Goal: Task Accomplishment & Management: Complete application form

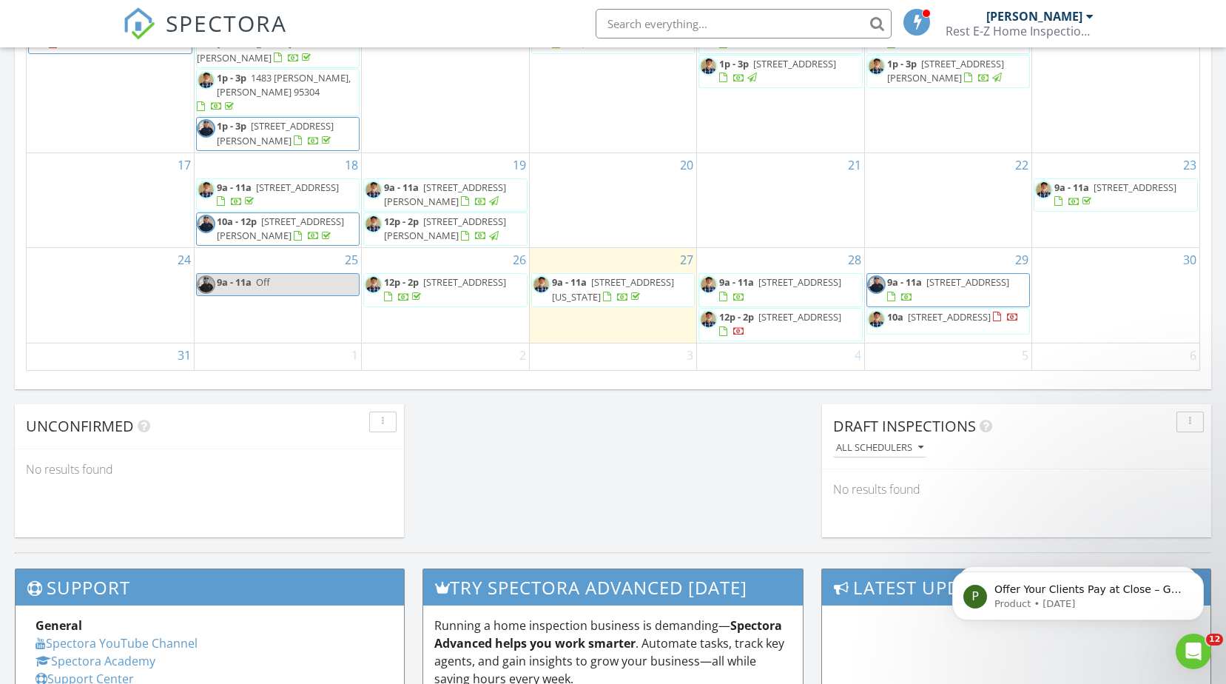
scroll to position [1036, 0]
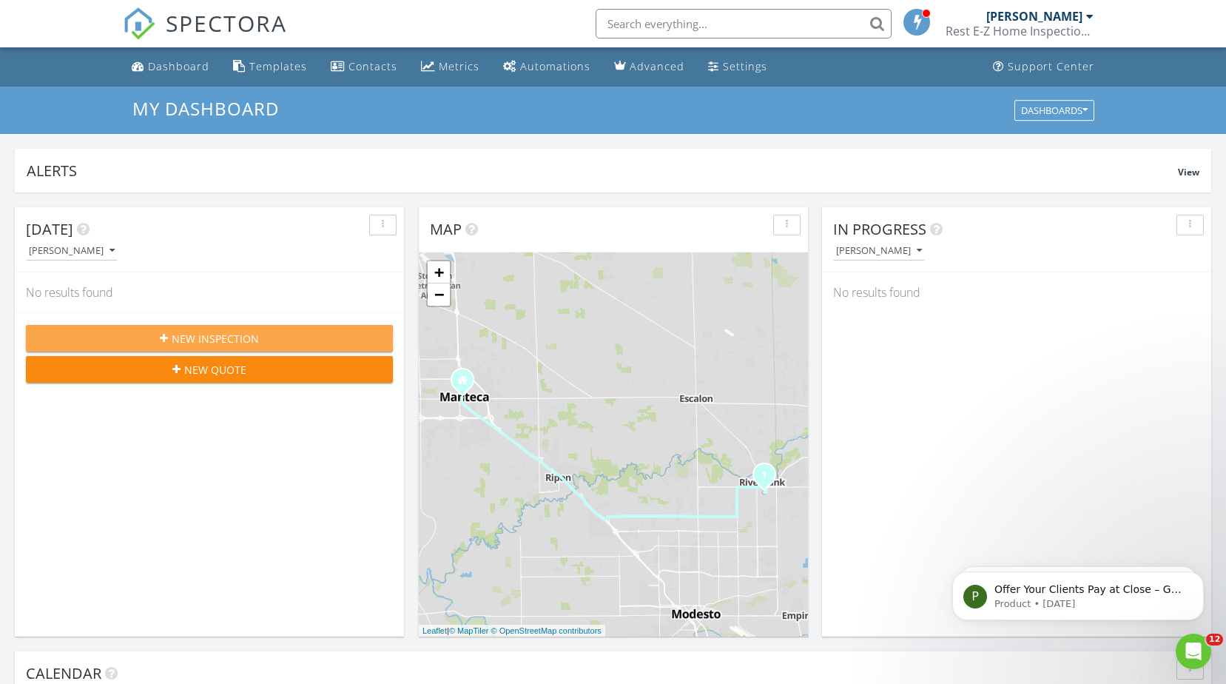
click at [228, 339] on span "New Inspection" at bounding box center [215, 339] width 87 height 16
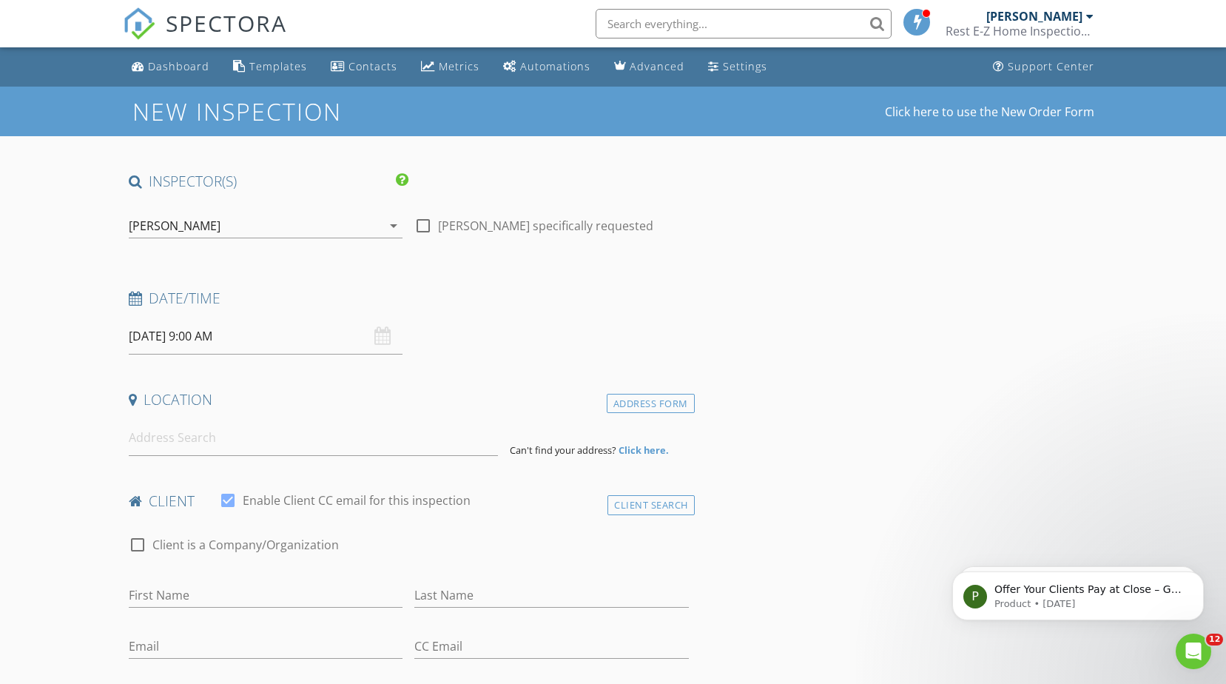
click at [396, 226] on icon "arrow_drop_down" at bounding box center [394, 226] width 18 height 18
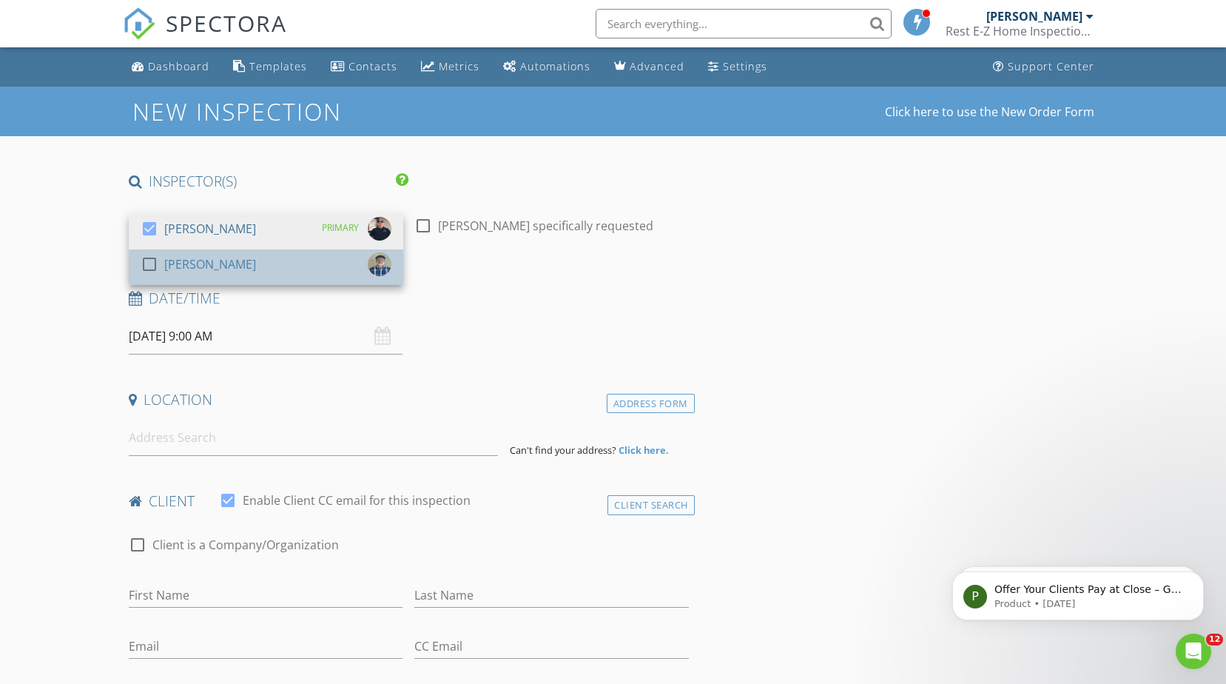
click at [295, 264] on div "check_box_outline_blank Charles Cilibrasi" at bounding box center [266, 267] width 251 height 30
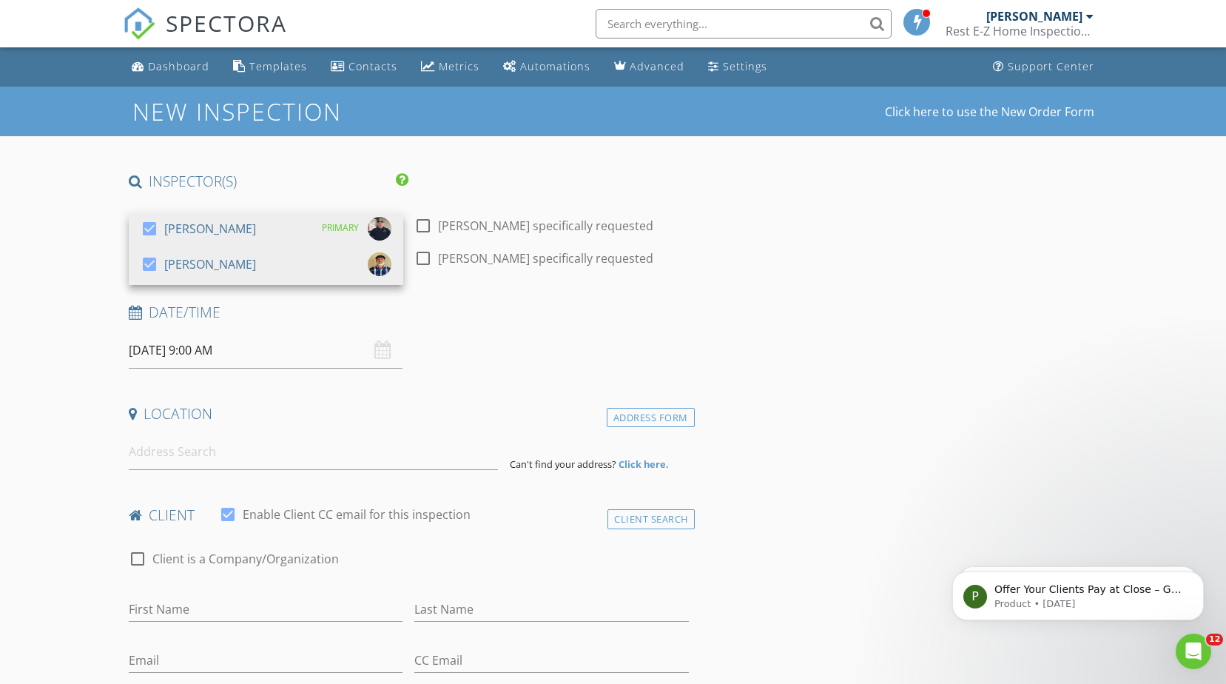
click at [692, 340] on div "Date/Time 08/28/2025 9:00 AM" at bounding box center [409, 336] width 572 height 66
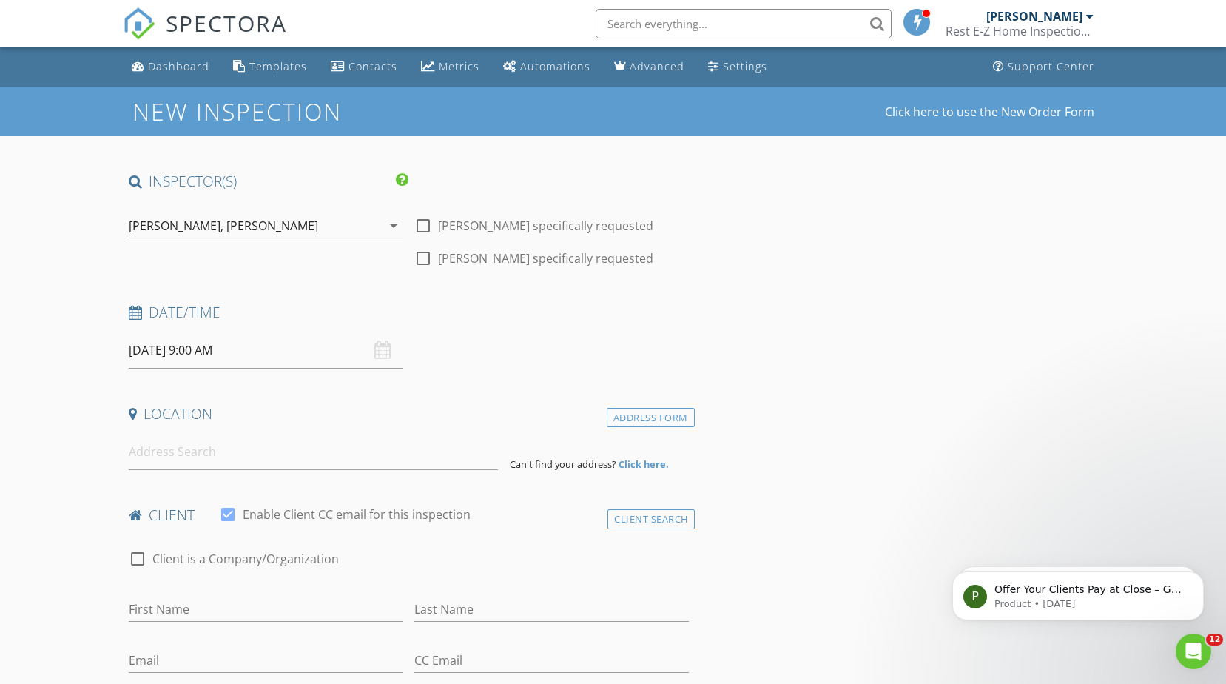
click at [268, 343] on input "08/28/2025 9:00 AM" at bounding box center [266, 350] width 275 height 36
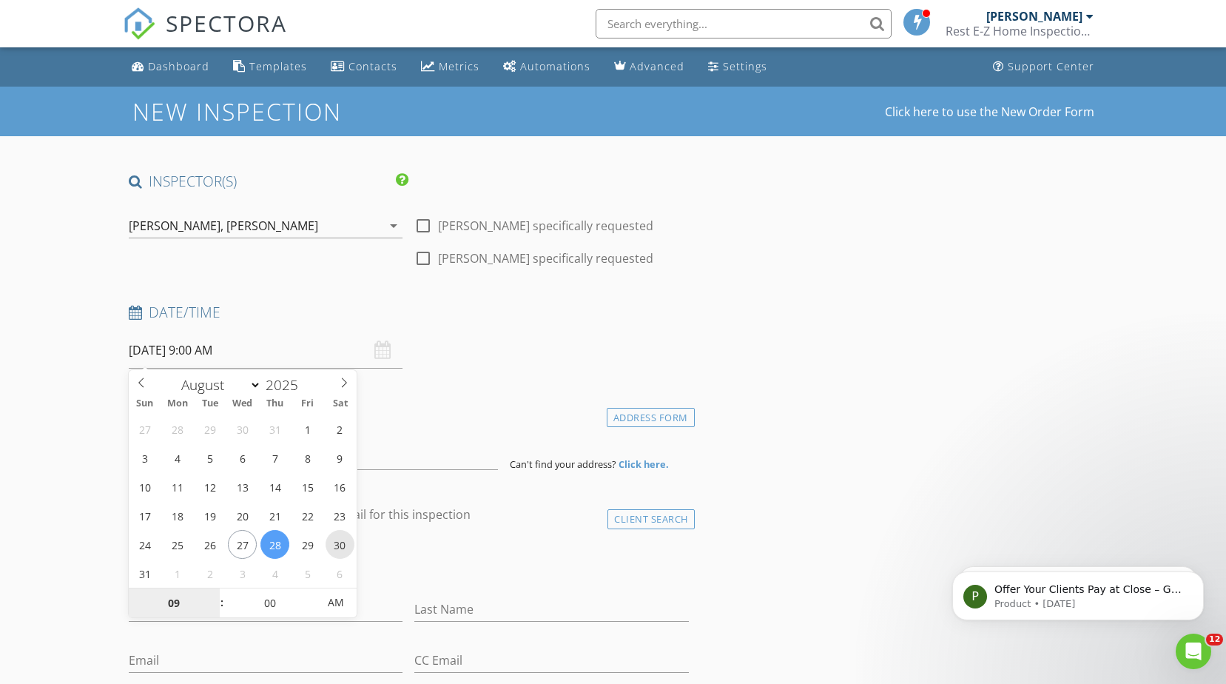
type input "08/30/2025 9:00 AM"
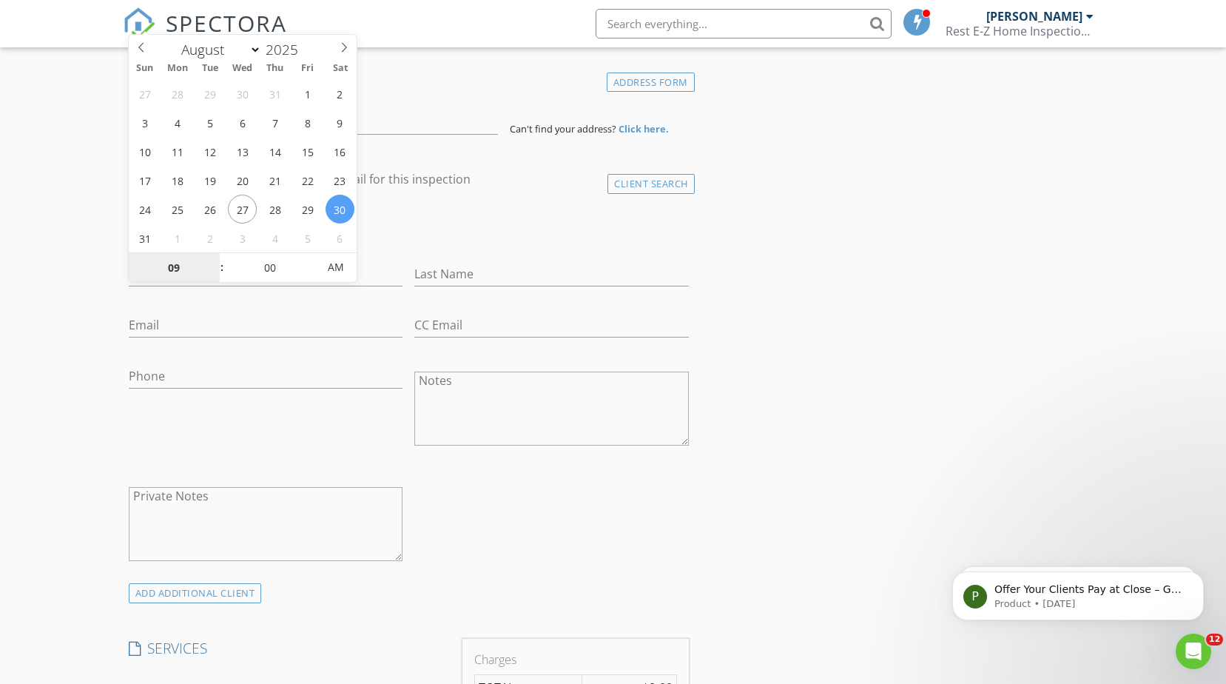
scroll to position [370, 0]
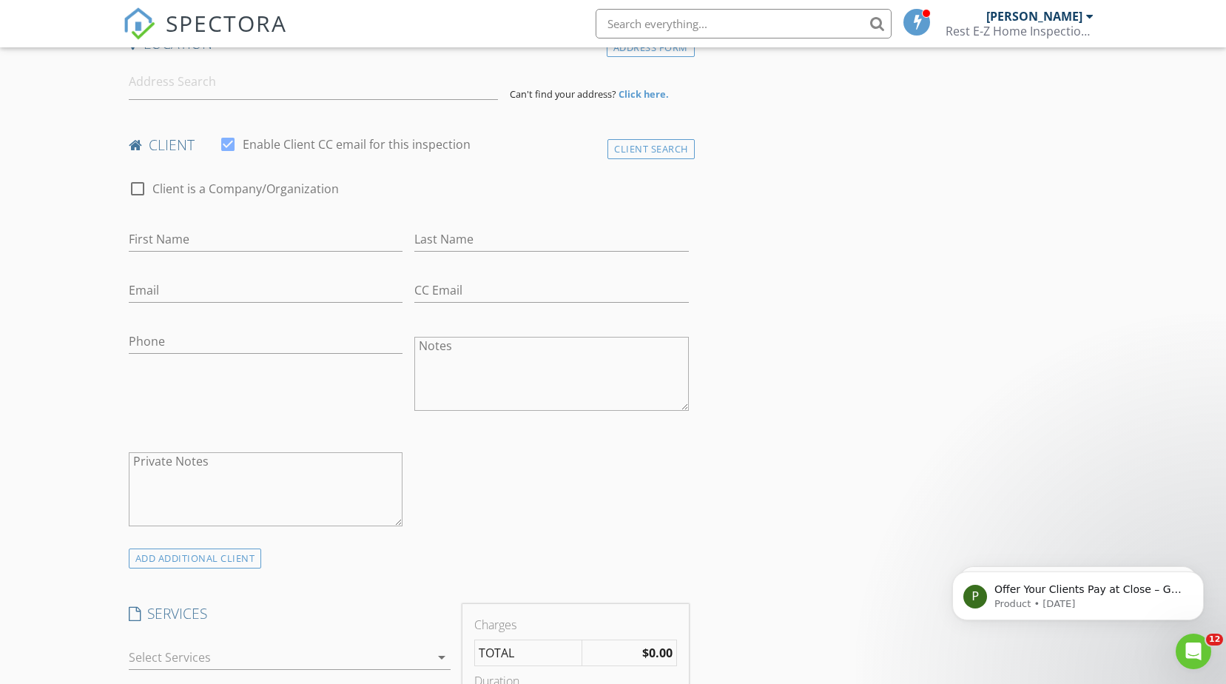
click at [246, 238] on input "First Name" at bounding box center [266, 239] width 275 height 24
type input "Arman"
type input "Bhango"
type input "abhangu96@gmail.com"
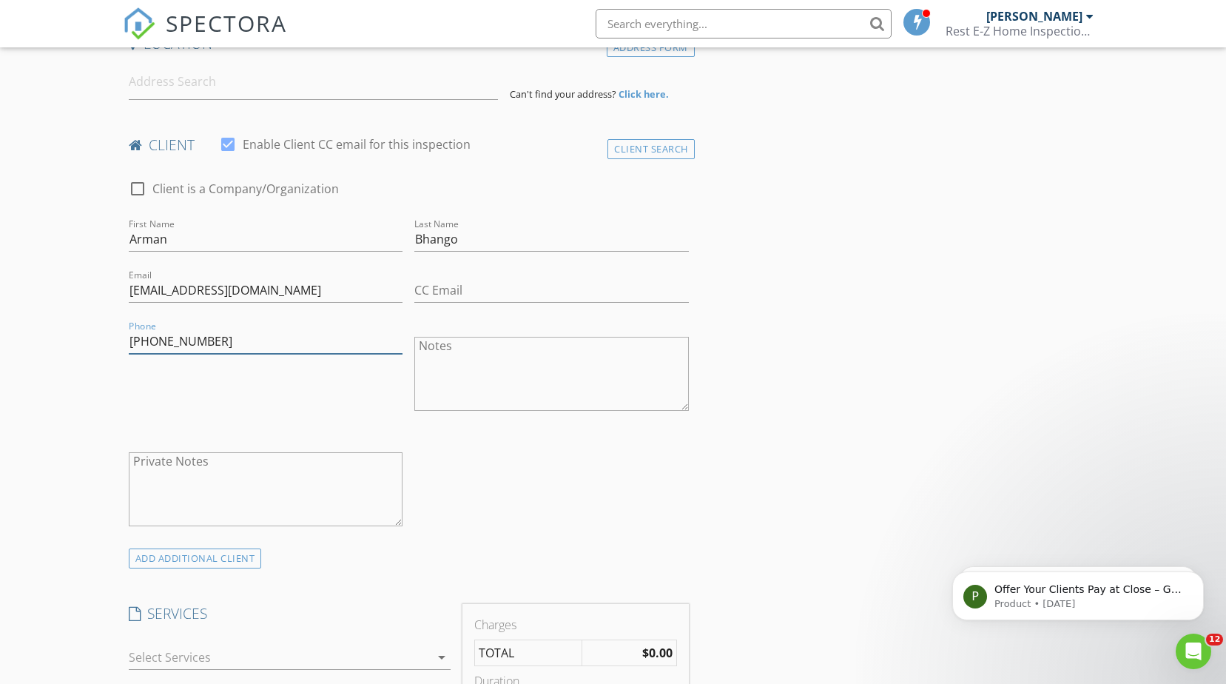
type input "209-627-8650"
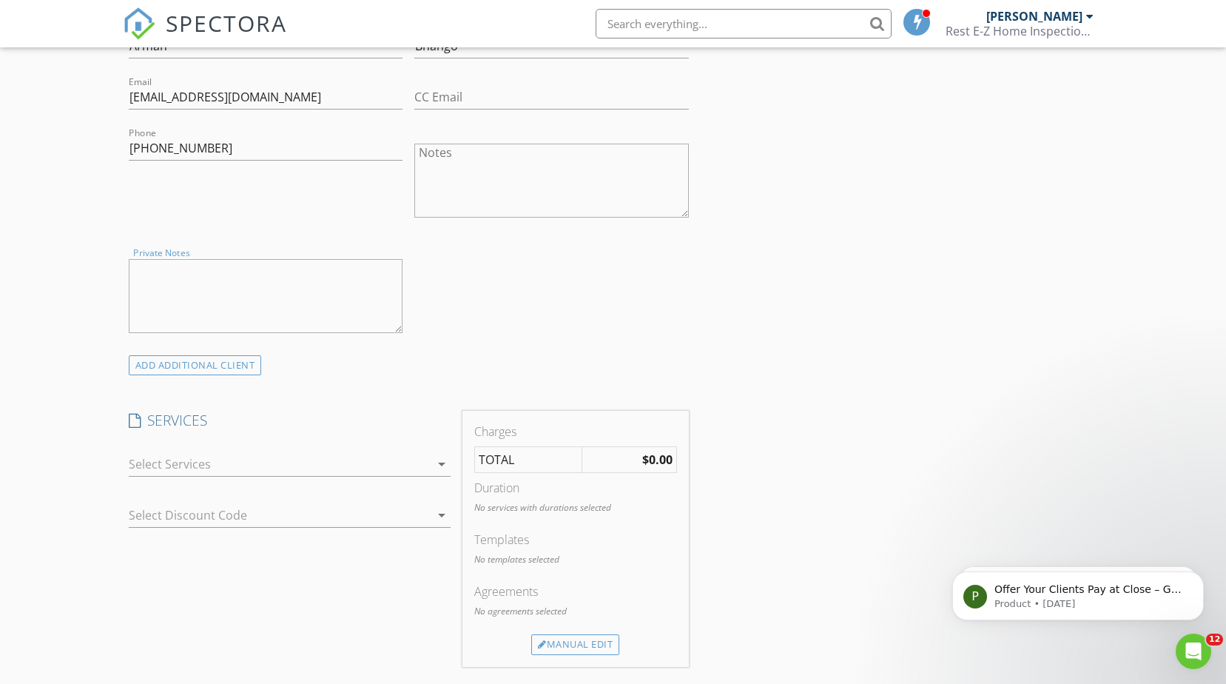
scroll to position [666, 0]
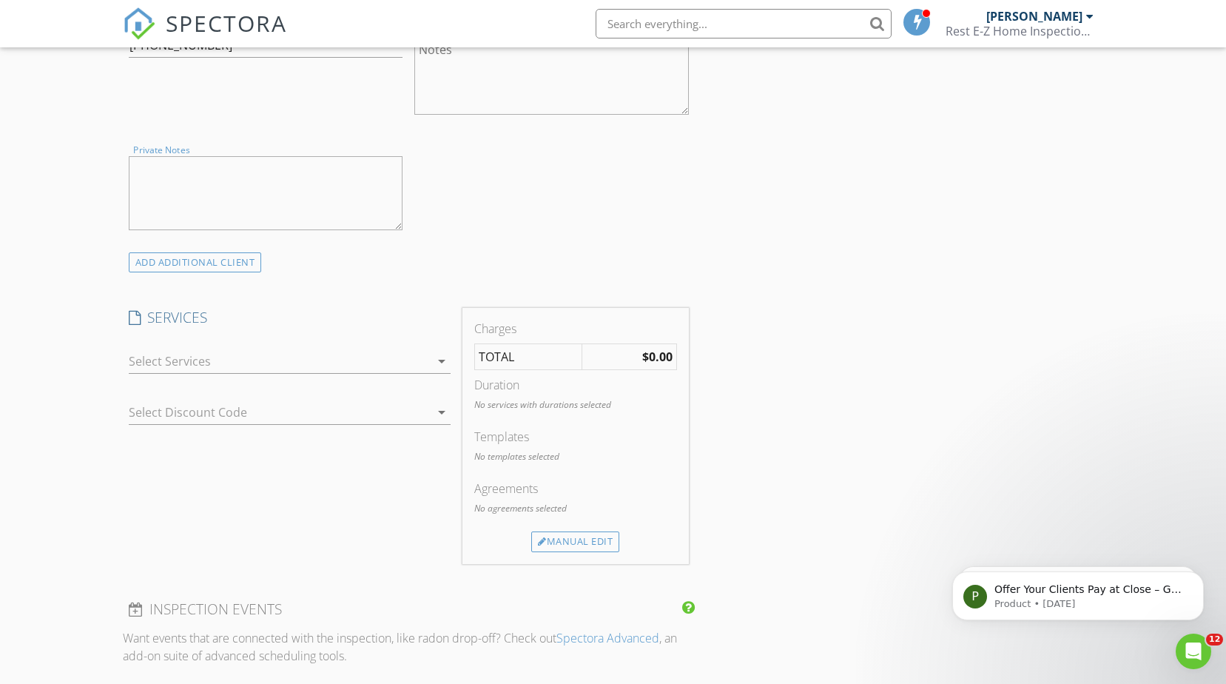
click at [440, 360] on icon "arrow_drop_down" at bounding box center [442, 361] width 18 height 18
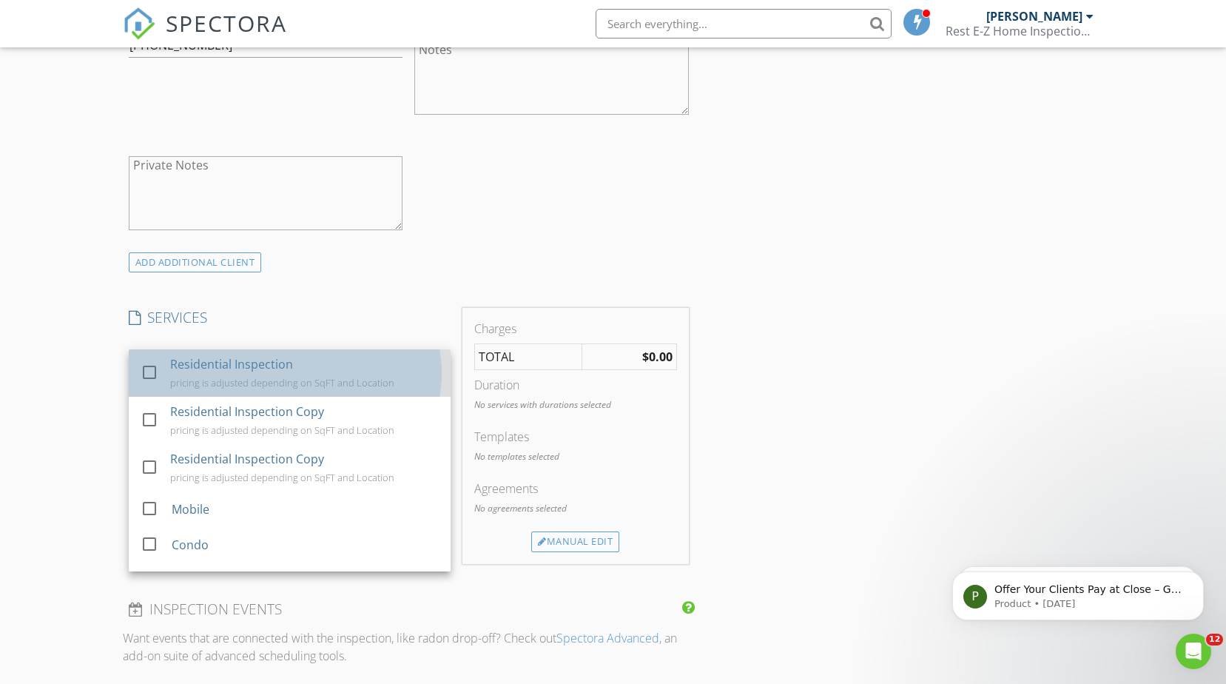
click at [242, 367] on div "Residential Inspection" at bounding box center [231, 364] width 123 height 18
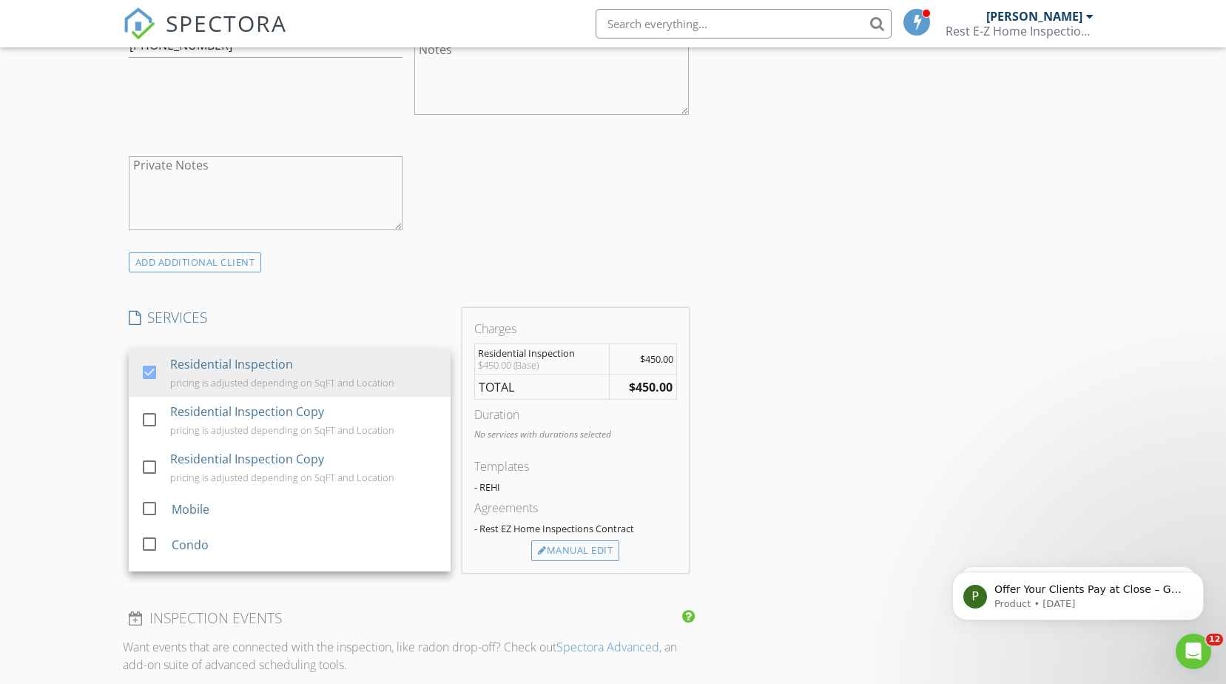
click at [810, 392] on div "INSPECTOR(S) check_box Don Searcy PRIMARY check_box Charles Cilibrasi Don Searc…" at bounding box center [613, 579] width 981 height 2147
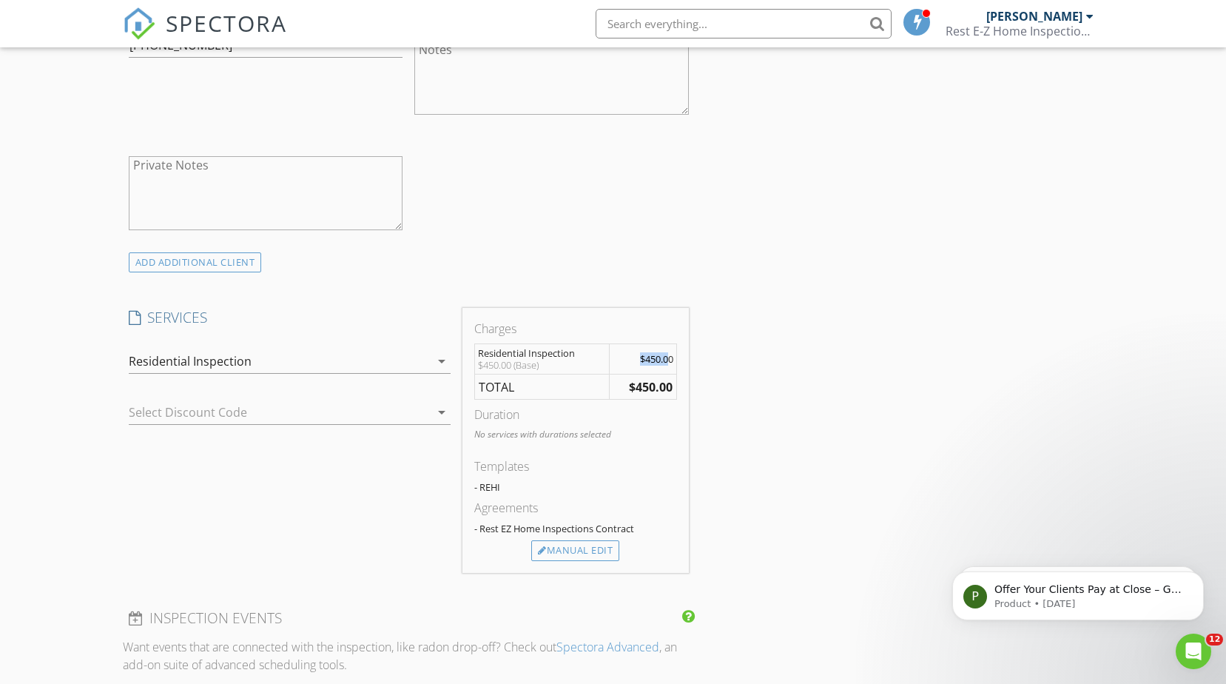
drag, startPoint x: 670, startPoint y: 354, endPoint x: 639, endPoint y: 357, distance: 32.0
click at [640, 357] on span "$450.00" at bounding box center [656, 358] width 33 height 13
drag, startPoint x: 639, startPoint y: 357, endPoint x: 673, endPoint y: 383, distance: 42.3
click at [673, 383] on strong "$450.00" at bounding box center [651, 387] width 44 height 16
drag, startPoint x: 672, startPoint y: 387, endPoint x: 612, endPoint y: 378, distance: 60.6
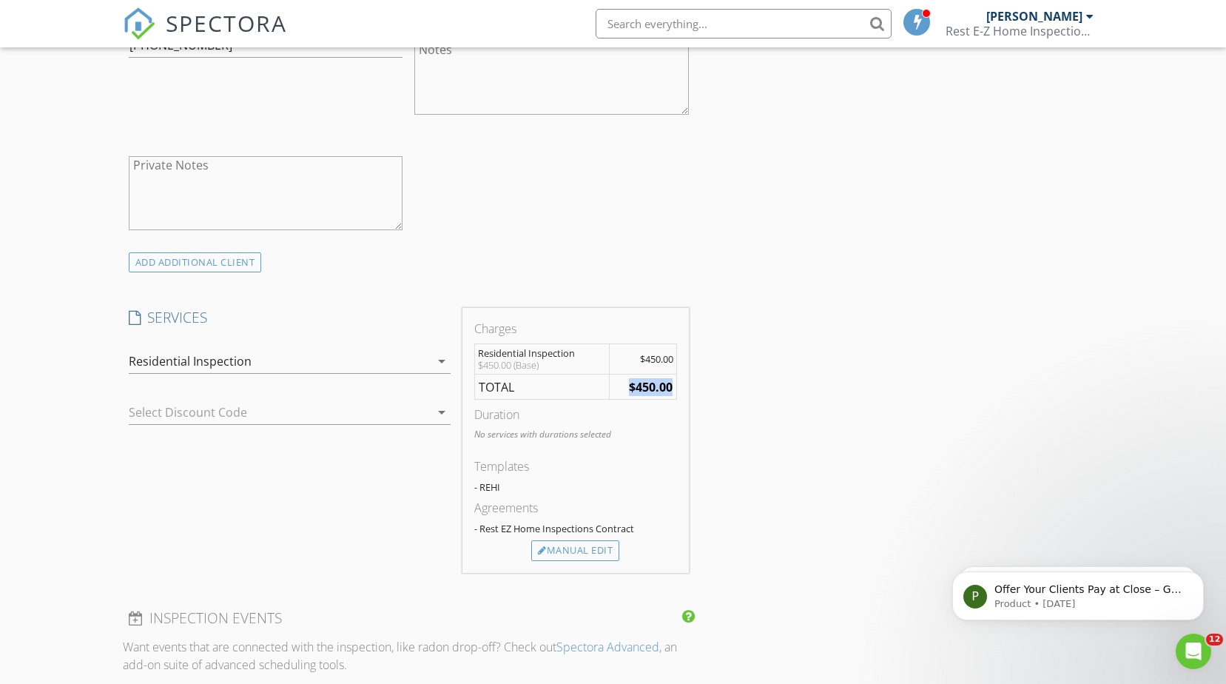
click at [612, 378] on td "$450.00" at bounding box center [643, 387] width 67 height 26
drag, startPoint x: 612, startPoint y: 379, endPoint x: 789, endPoint y: 323, distance: 185.4
click at [789, 323] on div "INSPECTOR(S) check_box Don Searcy PRIMARY check_box Charles Cilibrasi Don Searc…" at bounding box center [613, 579] width 981 height 2147
click at [592, 549] on div "Manual Edit" at bounding box center [575, 550] width 88 height 21
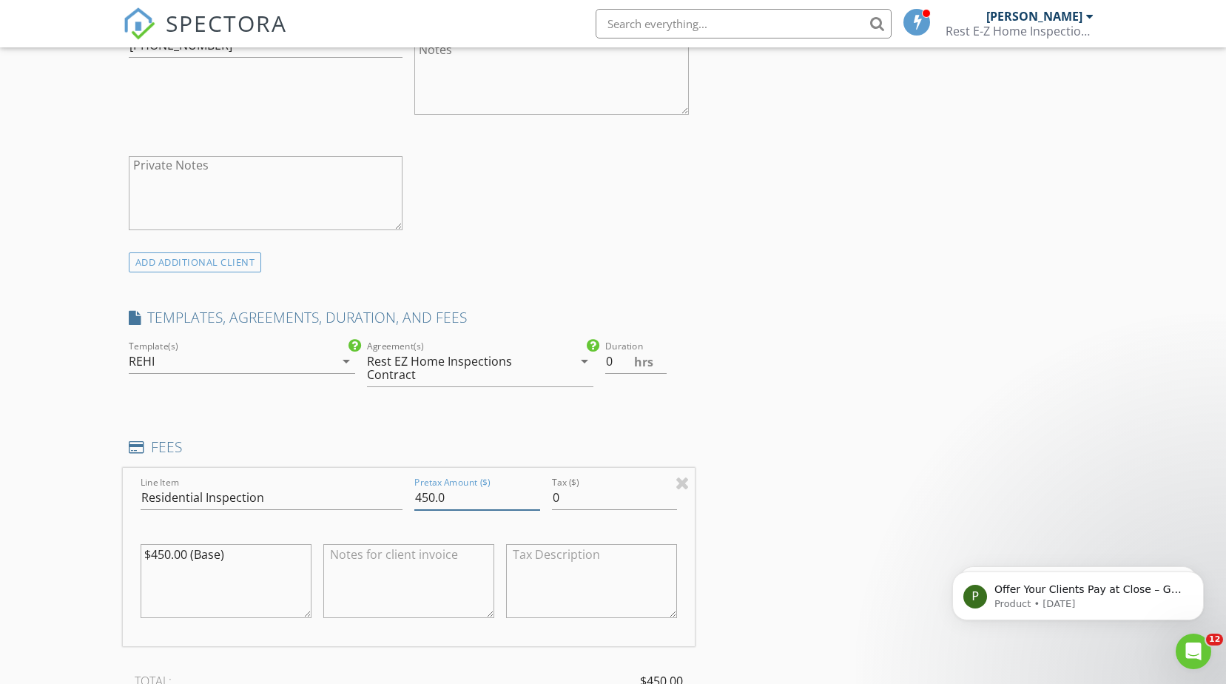
drag, startPoint x: 446, startPoint y: 497, endPoint x: 414, endPoint y: 497, distance: 31.8
click at [414, 497] on input "450.0" at bounding box center [476, 497] width 125 height 24
type input "675.00"
drag, startPoint x: 223, startPoint y: 557, endPoint x: 59, endPoint y: 542, distance: 164.2
click at [59, 543] on div "New Inspection Click here to use the New Order Form INSPECTOR(S) check_box Don …" at bounding box center [613, 637] width 1226 height 2433
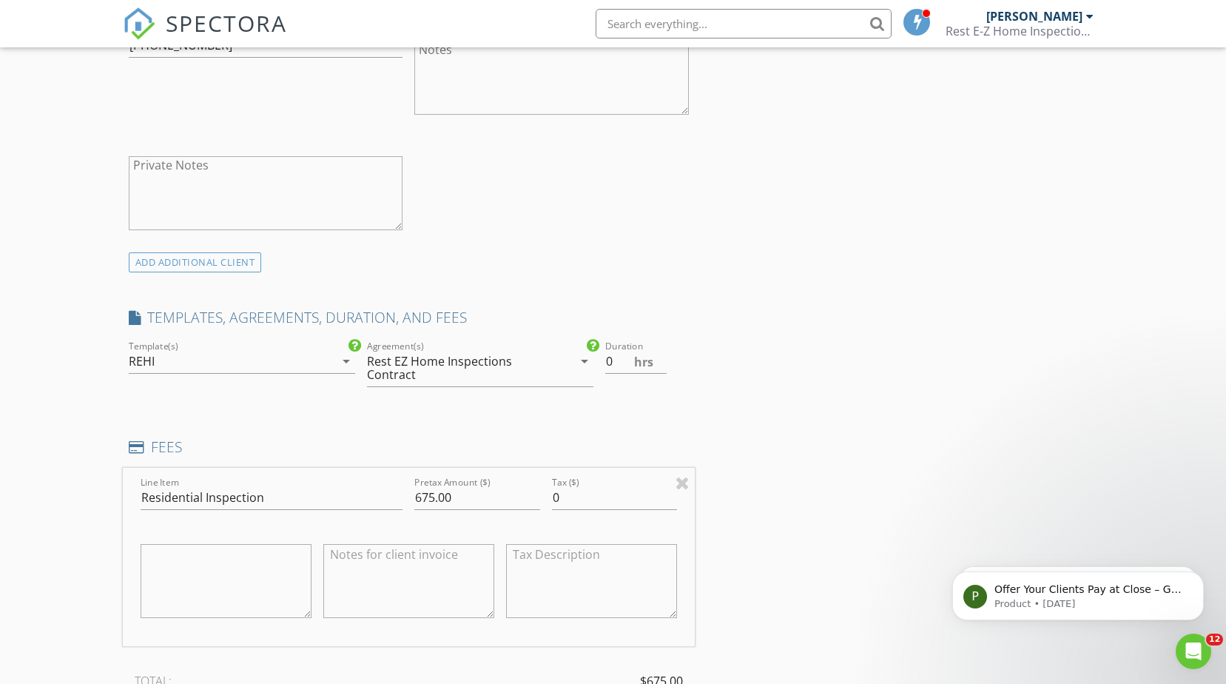
click at [819, 175] on div "INSPECTOR(S) check_box Don Searcy PRIMARY check_box Charles Cilibrasi Don Searc…" at bounding box center [613, 662] width 981 height 2312
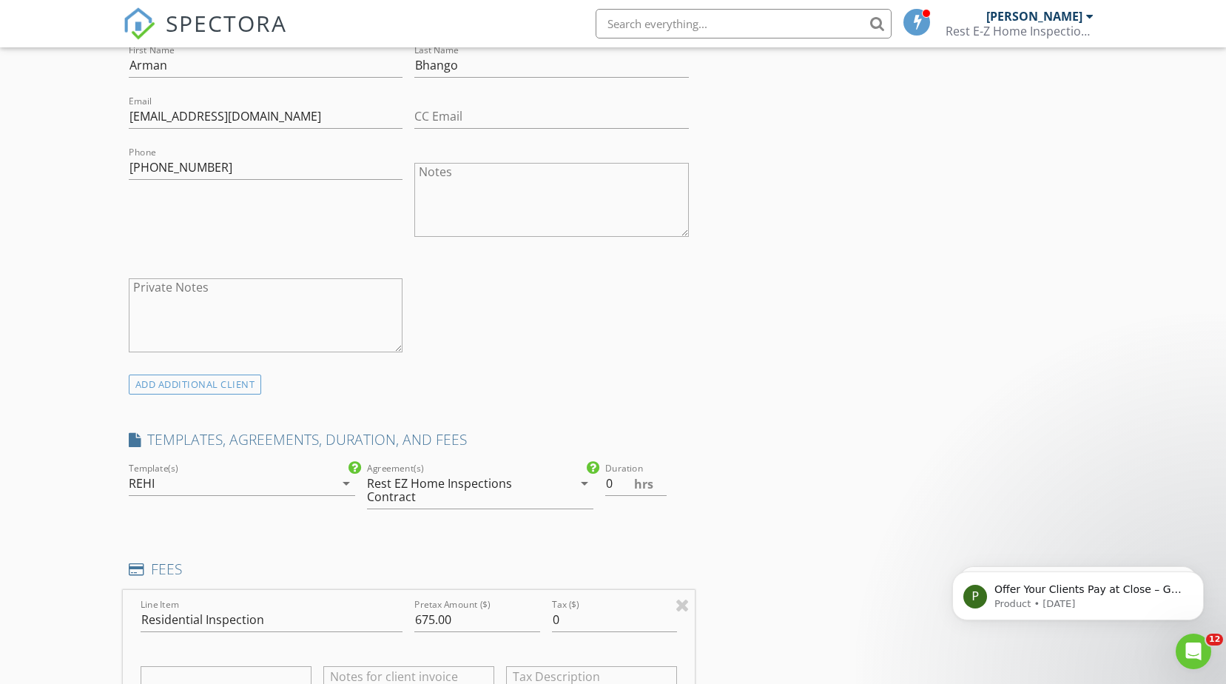
scroll to position [453, 0]
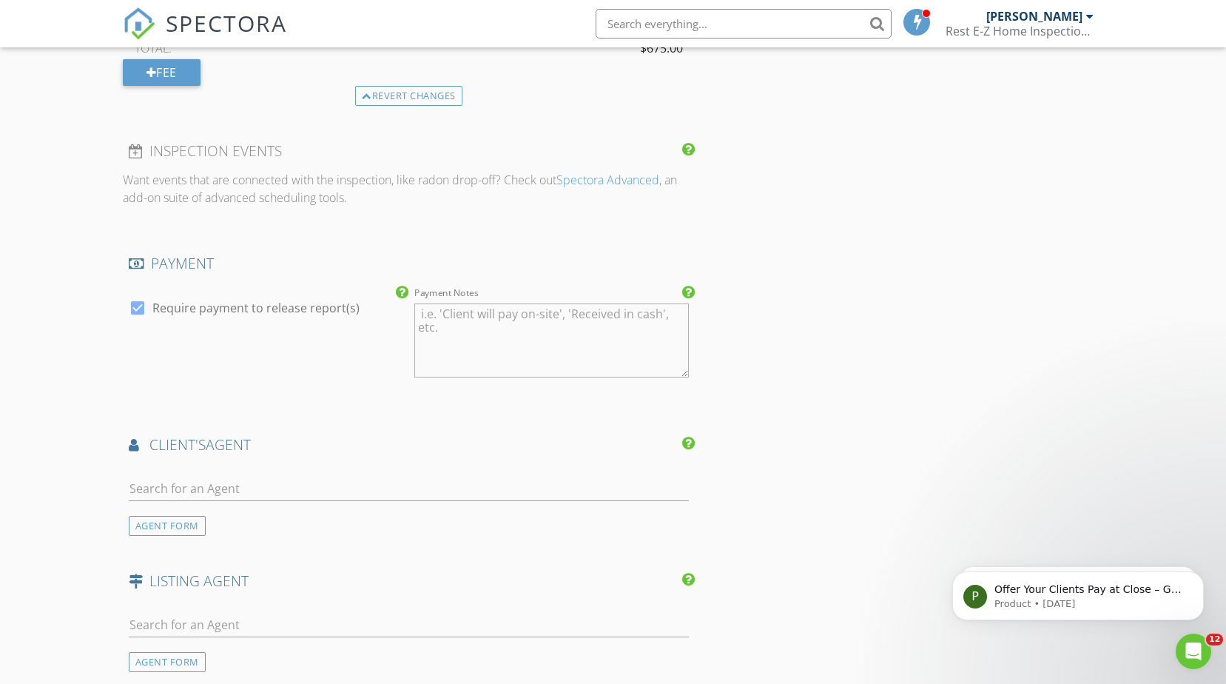
scroll to position [1310, 0]
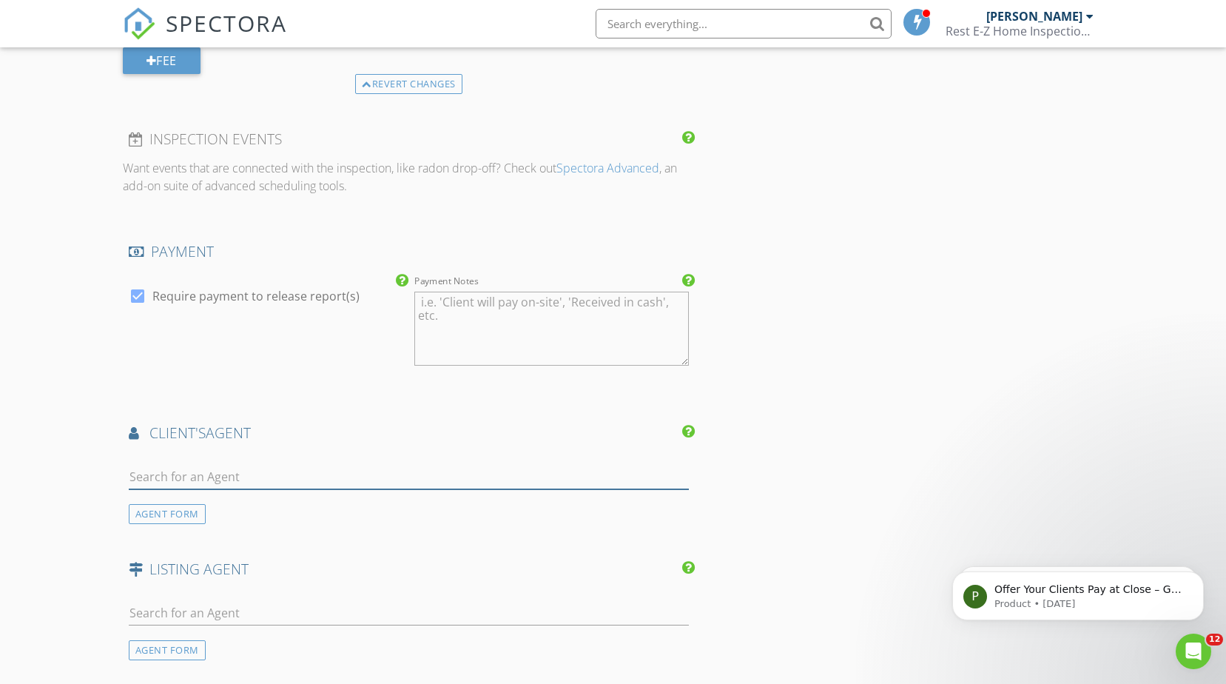
click at [338, 475] on input "text" at bounding box center [409, 477] width 560 height 24
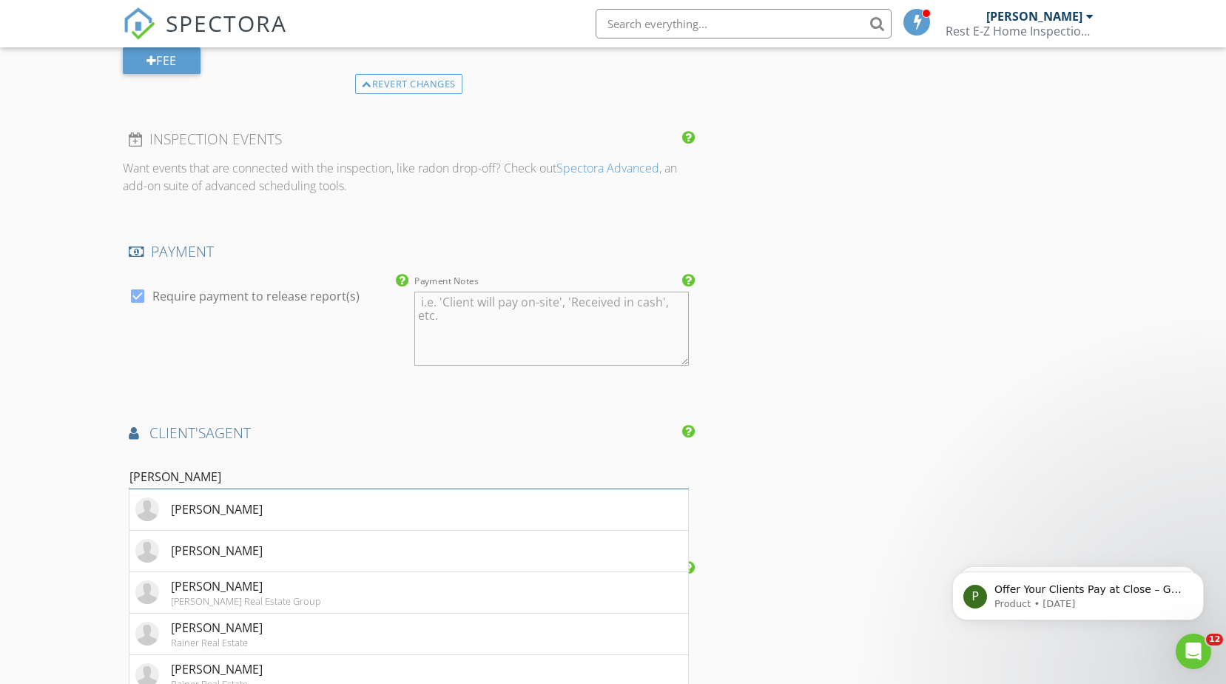
type input "Steve"
click at [220, 434] on h4 "client's AGENT" at bounding box center [409, 432] width 560 height 19
click at [388, 453] on div "Steve Steve Ormonde Steve McAdaragh Steve Roland Roland Real Estate Group Steve…" at bounding box center [409, 488] width 572 height 71
click at [340, 500] on li "Steve Ormonde" at bounding box center [408, 509] width 559 height 41
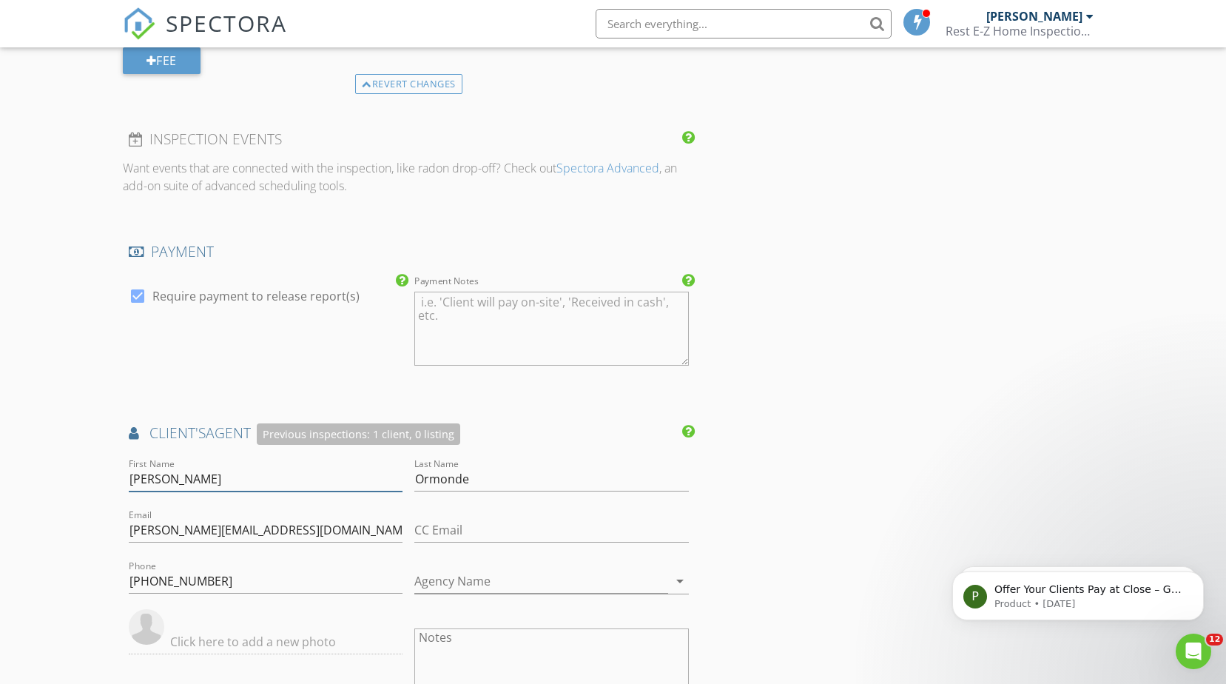
click at [166, 467] on input "Steve" at bounding box center [266, 479] width 275 height 24
drag, startPoint x: 208, startPoint y: 474, endPoint x: 115, endPoint y: 451, distance: 96.2
click at [108, 455] on div "New Inspection Click here to use the New Order Form INSPECTOR(S) check_box Don …" at bounding box center [613, 161] width 1226 height 2770
drag, startPoint x: 480, startPoint y: 473, endPoint x: 223, endPoint y: 433, distance: 260.6
click at [238, 435] on div "client's AGENT Previous inspections: 1 client, 0 listing First Name Last Name O…" at bounding box center [409, 642] width 572 height 438
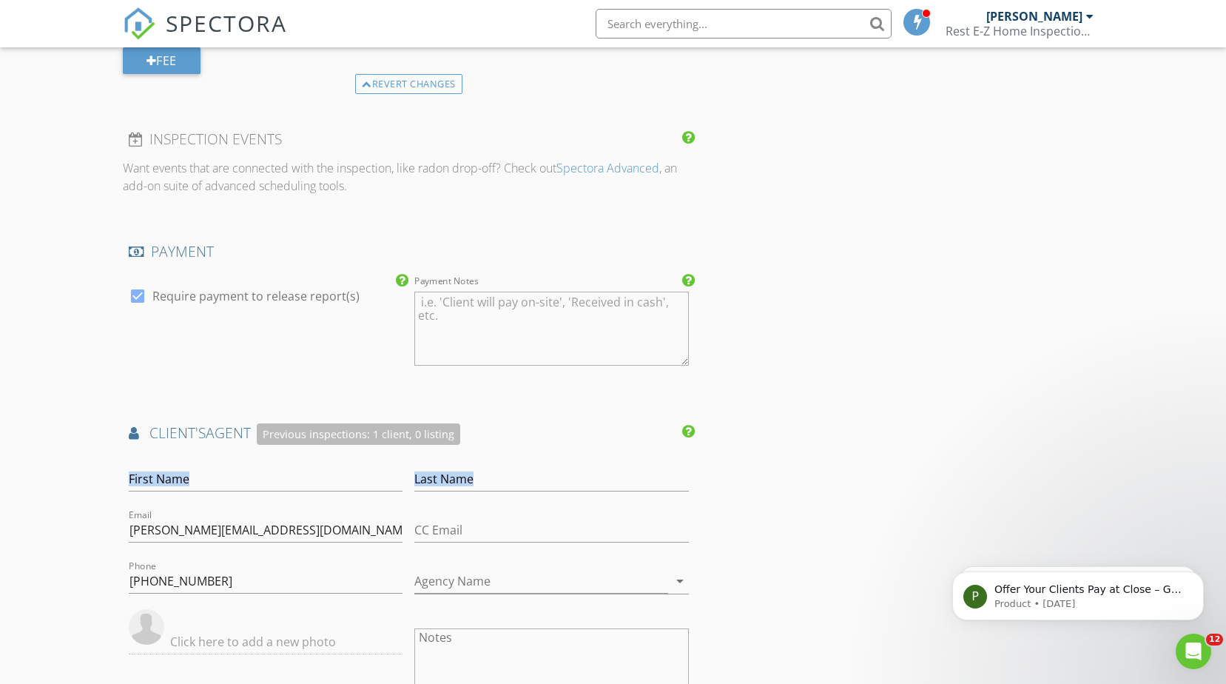
drag, startPoint x: 242, startPoint y: 518, endPoint x: 10, endPoint y: 479, distance: 234.8
click at [10, 479] on div "New Inspection Click here to use the New Order Form INSPECTOR(S) check_box Don …" at bounding box center [613, 161] width 1226 height 2770
drag, startPoint x: 266, startPoint y: 536, endPoint x: 0, endPoint y: 492, distance: 269.3
click at [0, 489] on html "SPECTORA Don Searcy Rest E-Z Home Inspections Role: Inspector Change Role Dashb…" at bounding box center [613, 118] width 1226 height 2857
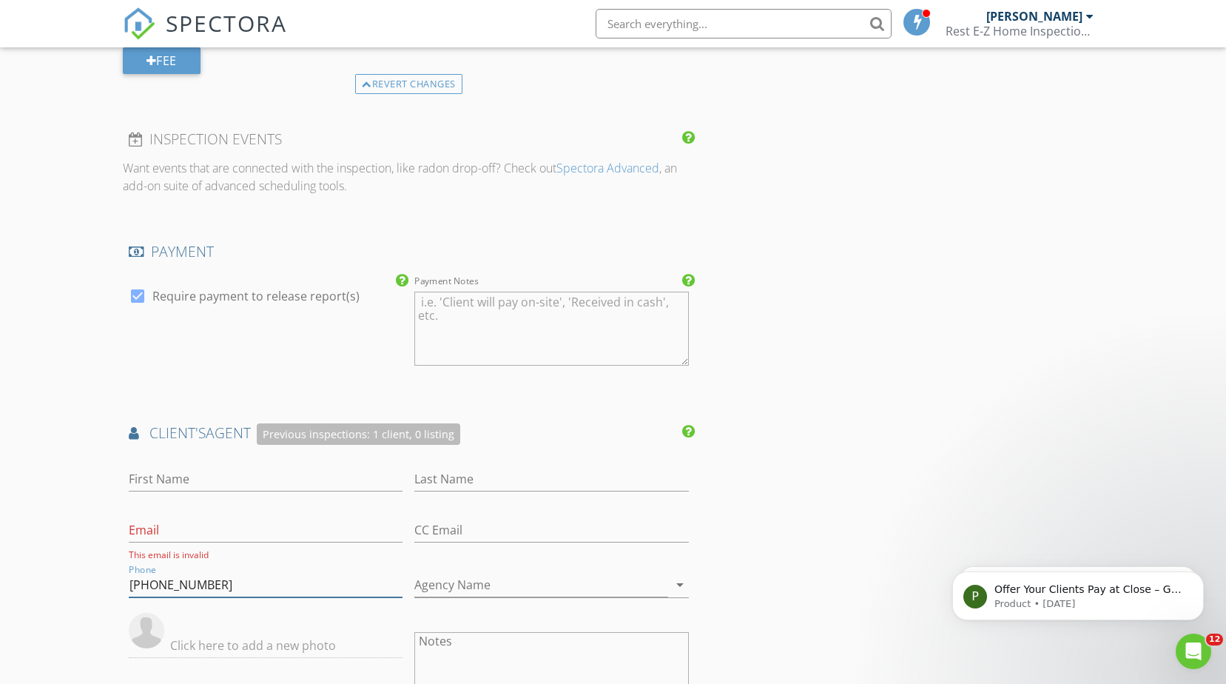
drag, startPoint x: 229, startPoint y: 581, endPoint x: 7, endPoint y: 555, distance: 222.8
click at [13, 559] on div "New Inspection Click here to use the New Order Form INSPECTOR(S) check_box Don …" at bounding box center [613, 163] width 1226 height 2774
click at [208, 475] on input "First Name" at bounding box center [266, 479] width 275 height 24
click at [202, 476] on input "First Name" at bounding box center [266, 479] width 275 height 24
click at [955, 450] on div "INSPECTOR(S) check_box Don Searcy PRIMARY check_box Charles Cilibrasi Don Searc…" at bounding box center [613, 187] width 981 height 2653
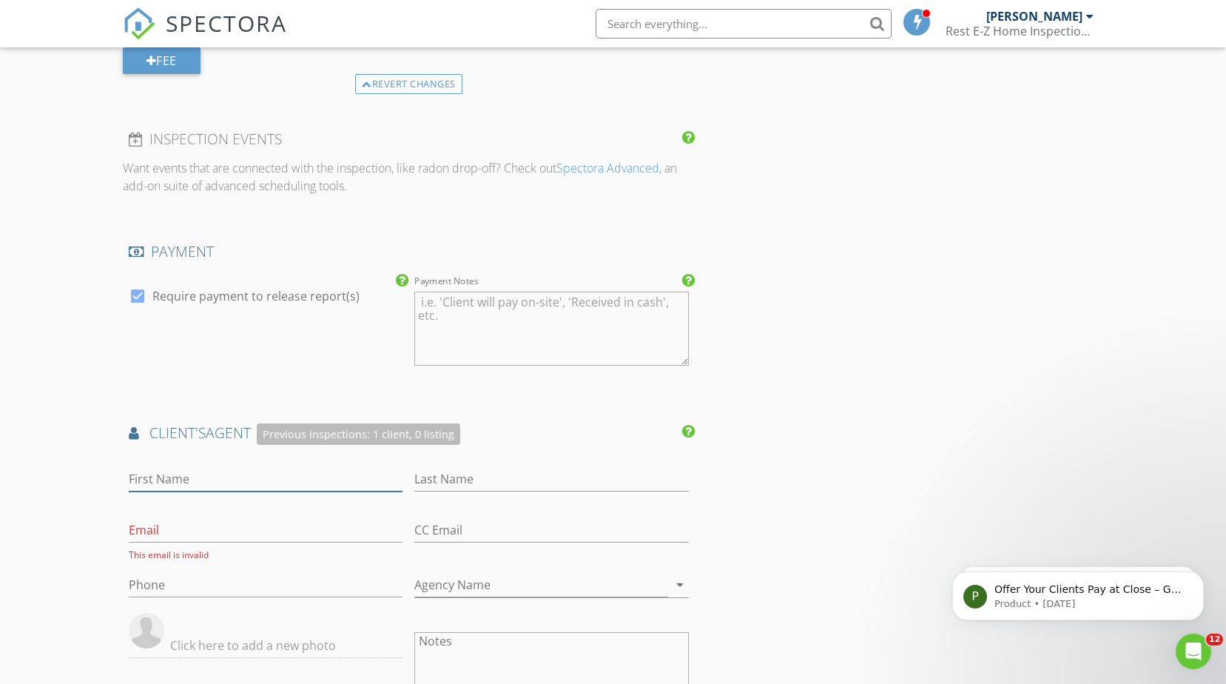
click at [224, 471] on input "First Name" at bounding box center [266, 479] width 275 height 24
type input "Steve"
type input "Senden"
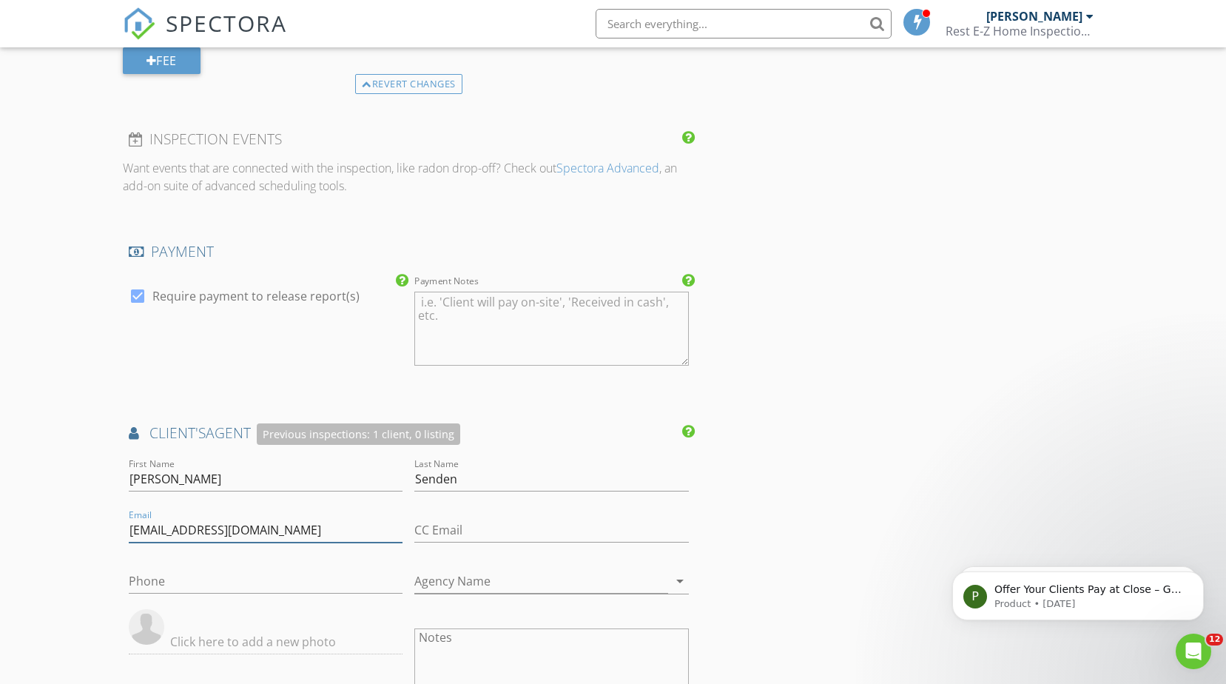
type input "stevesenden@comcast.net"
type input "209-823-2583"
click at [473, 528] on input "CC Email" at bounding box center [551, 530] width 275 height 24
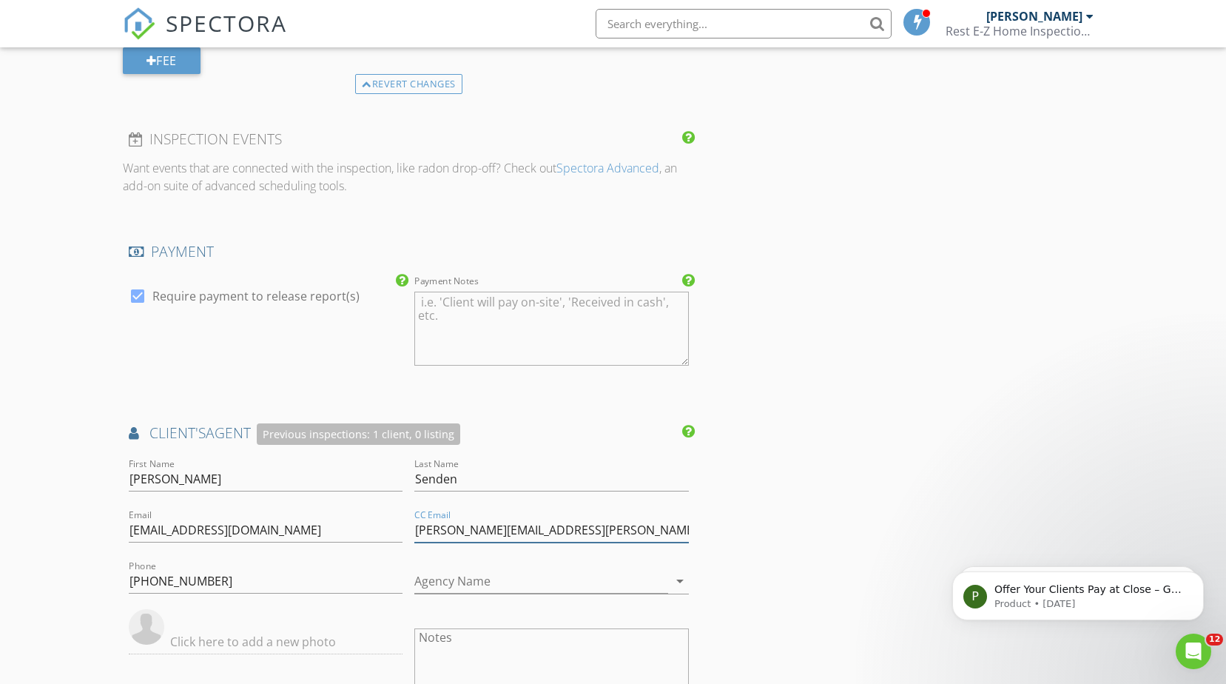
type input "tiffany.reza@c21selectgroup.com"
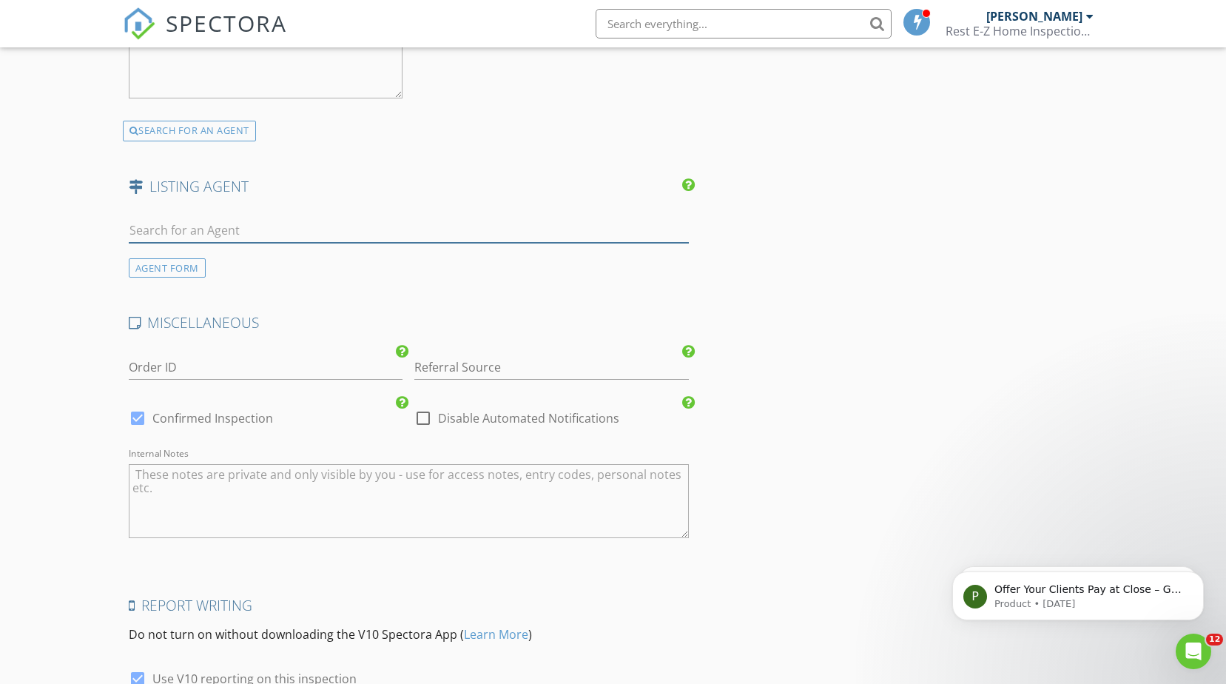
scroll to position [2173, 0]
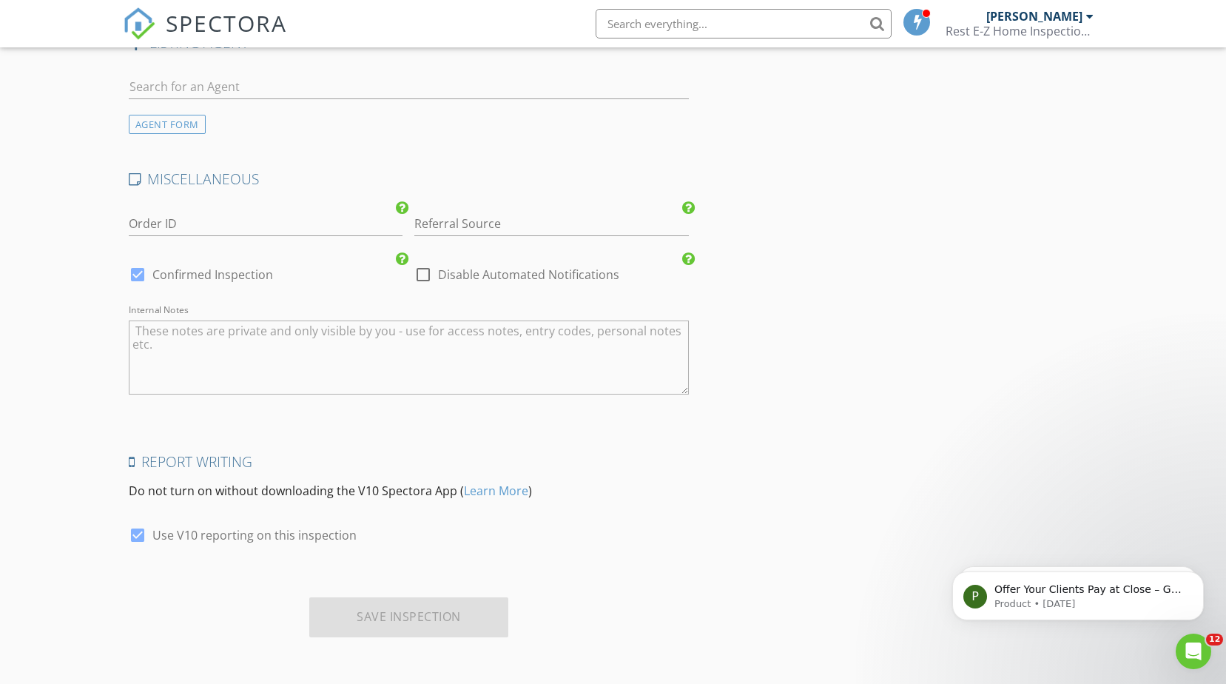
click at [431, 618] on div "Save Inspection" at bounding box center [408, 617] width 199 height 40
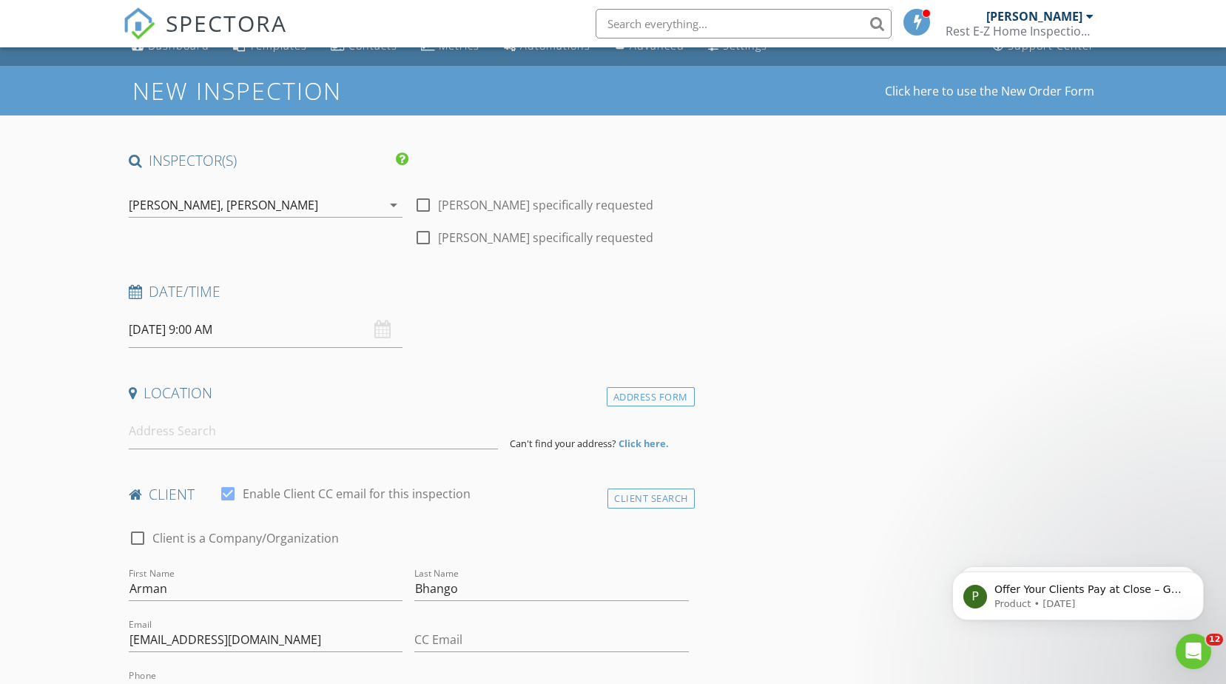
scroll to position [0, 0]
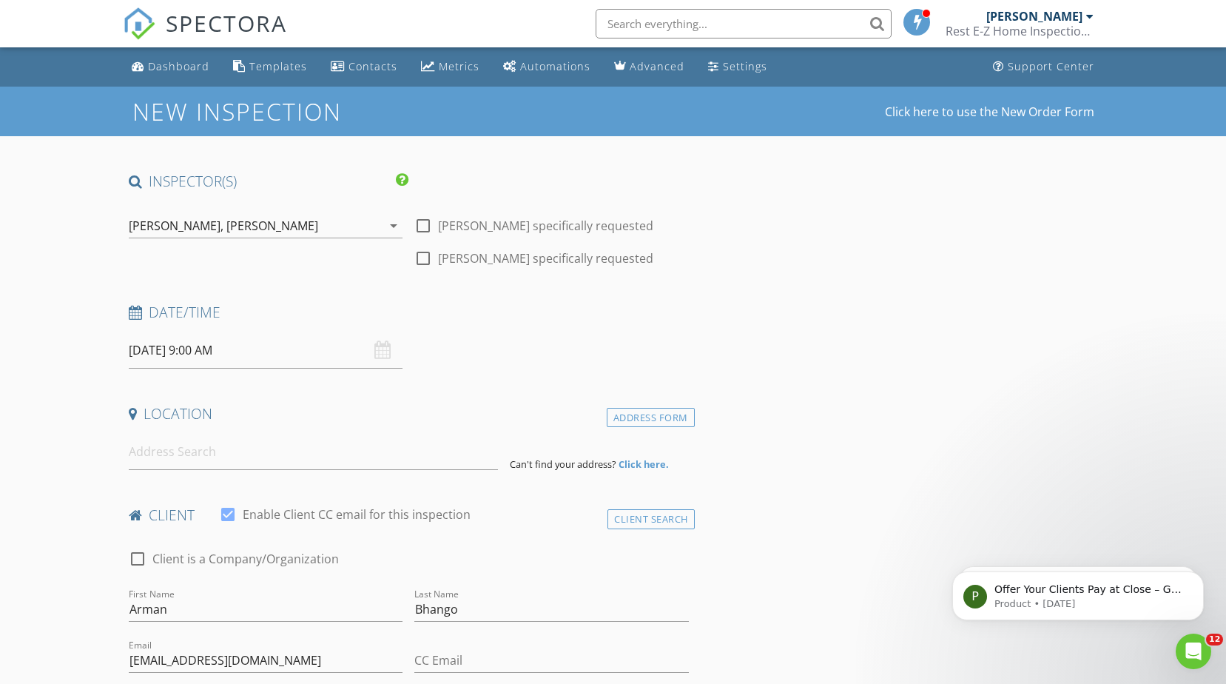
click at [394, 225] on icon "arrow_drop_down" at bounding box center [394, 226] width 18 height 18
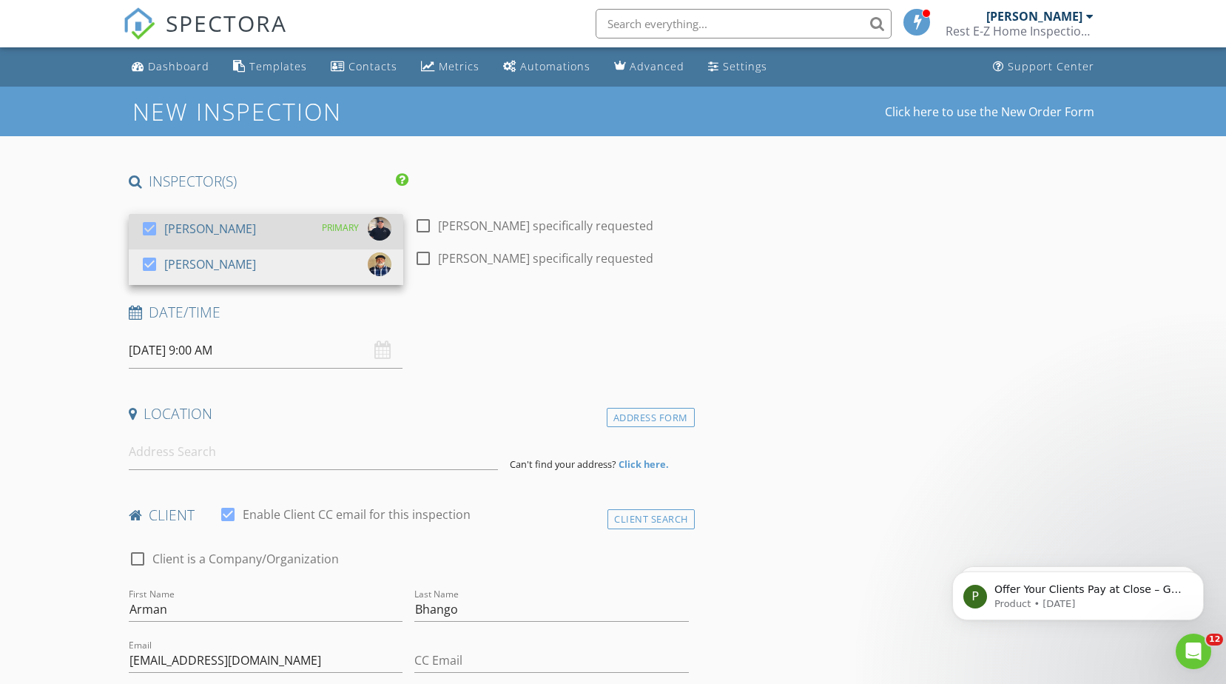
click at [235, 232] on div "check_box Don Searcy PRIMARY" at bounding box center [266, 232] width 251 height 30
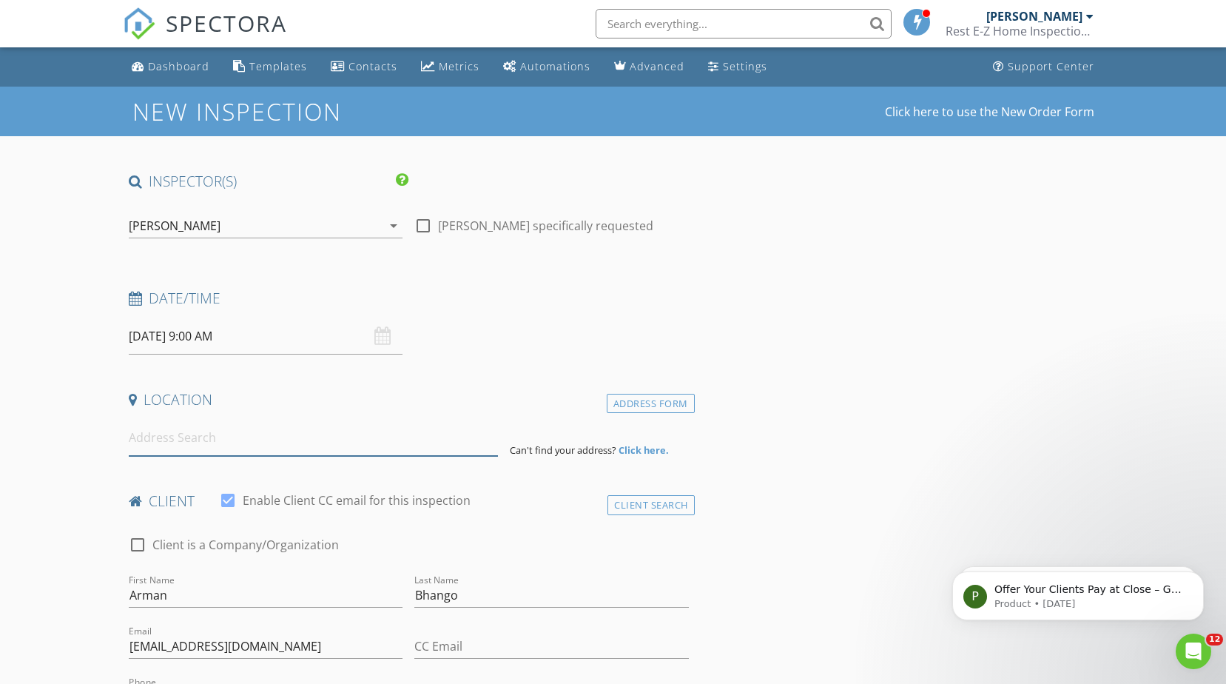
click at [363, 443] on input at bounding box center [313, 438] width 369 height 36
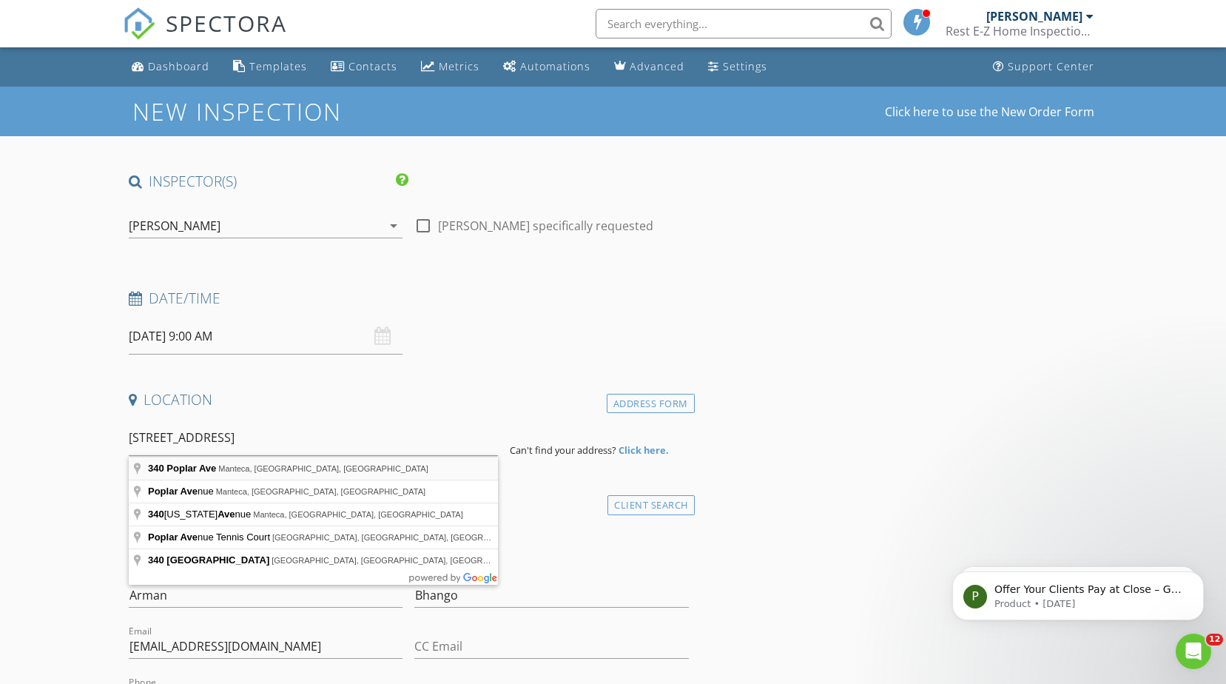
type input "340 Poplar Ave, Manteca, CA, USA"
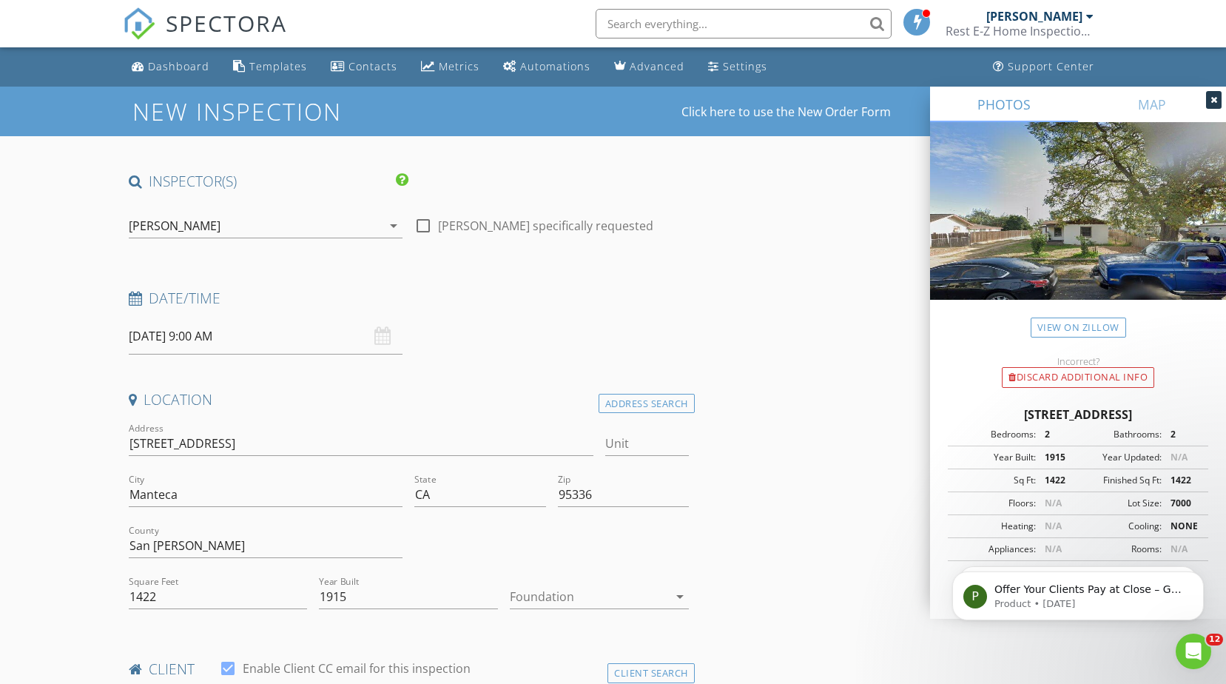
type input "2"
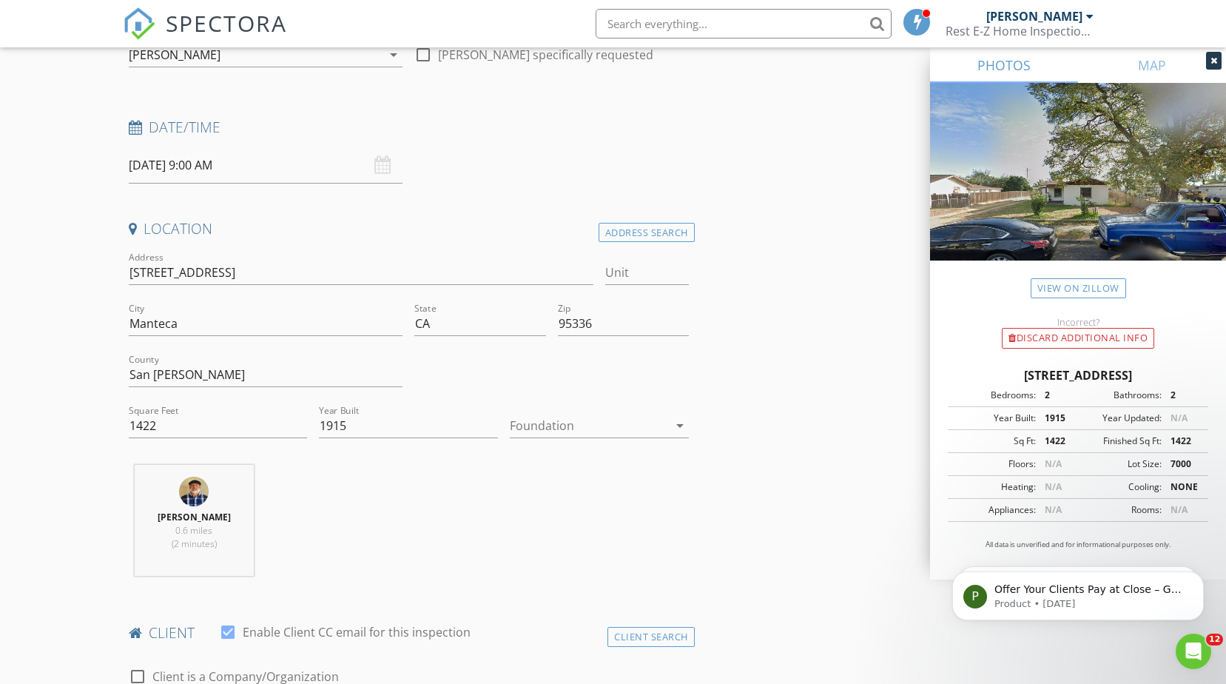
scroll to position [148, 0]
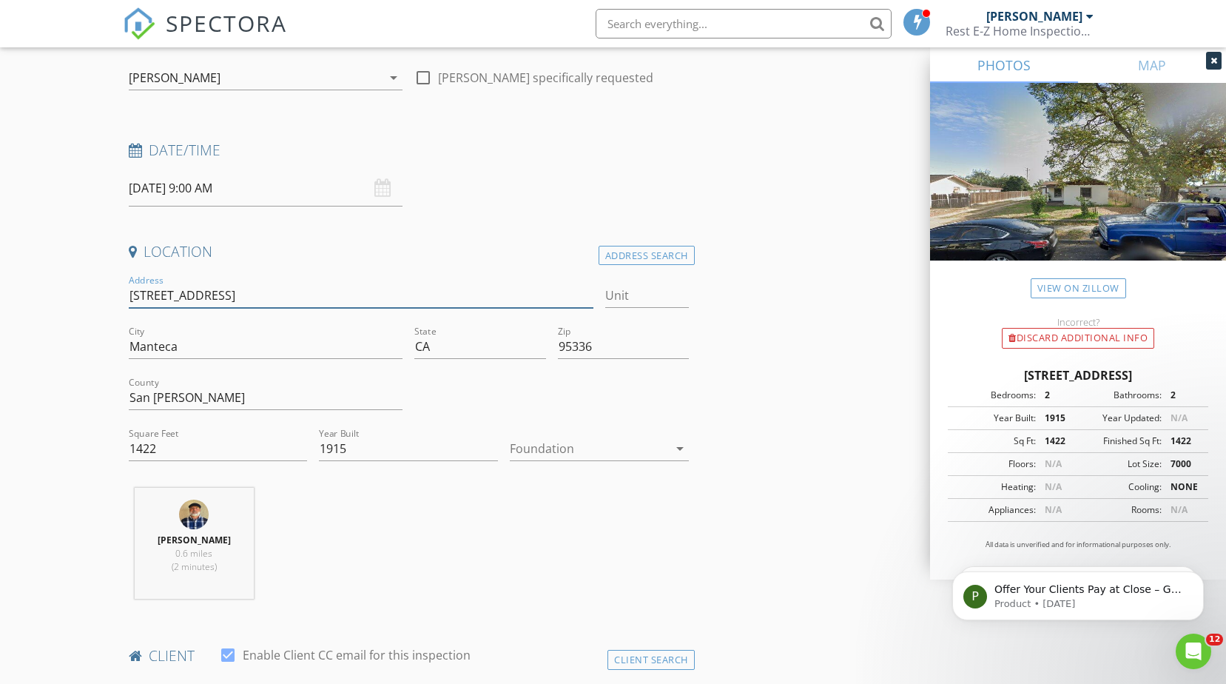
click at [147, 297] on input "340 Poplar Ave" at bounding box center [361, 295] width 465 height 24
type input "340 Poplar Ave"
type input "0"
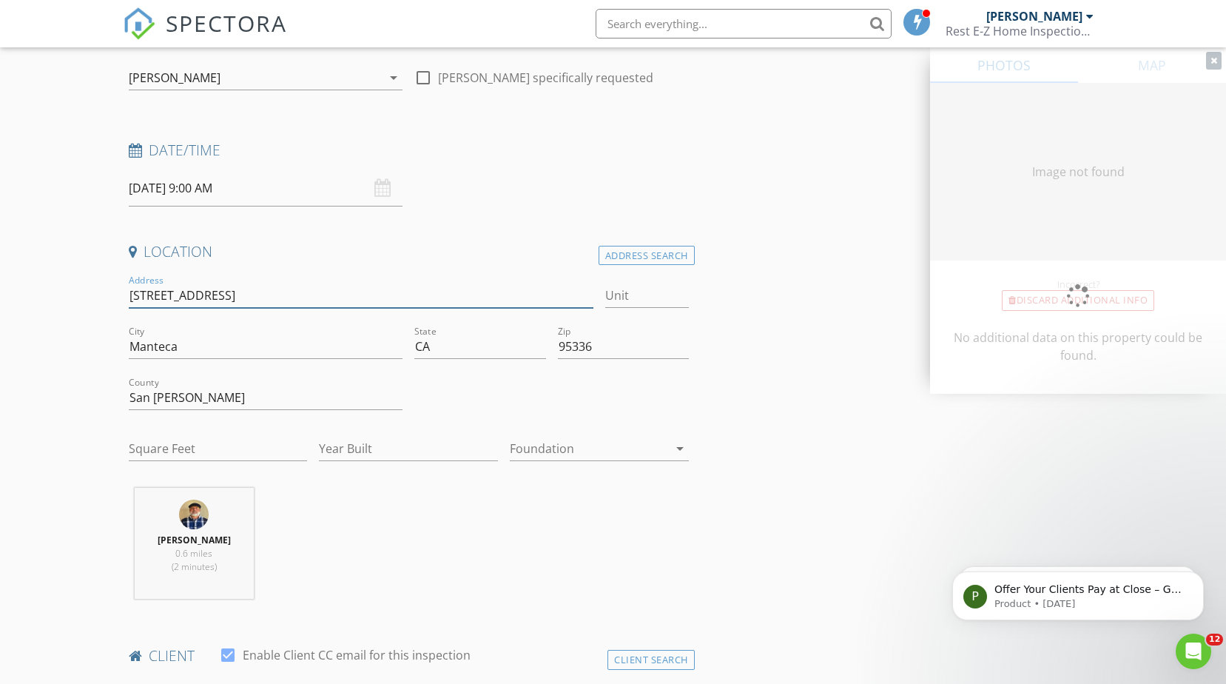
type input "1422"
type input "1915"
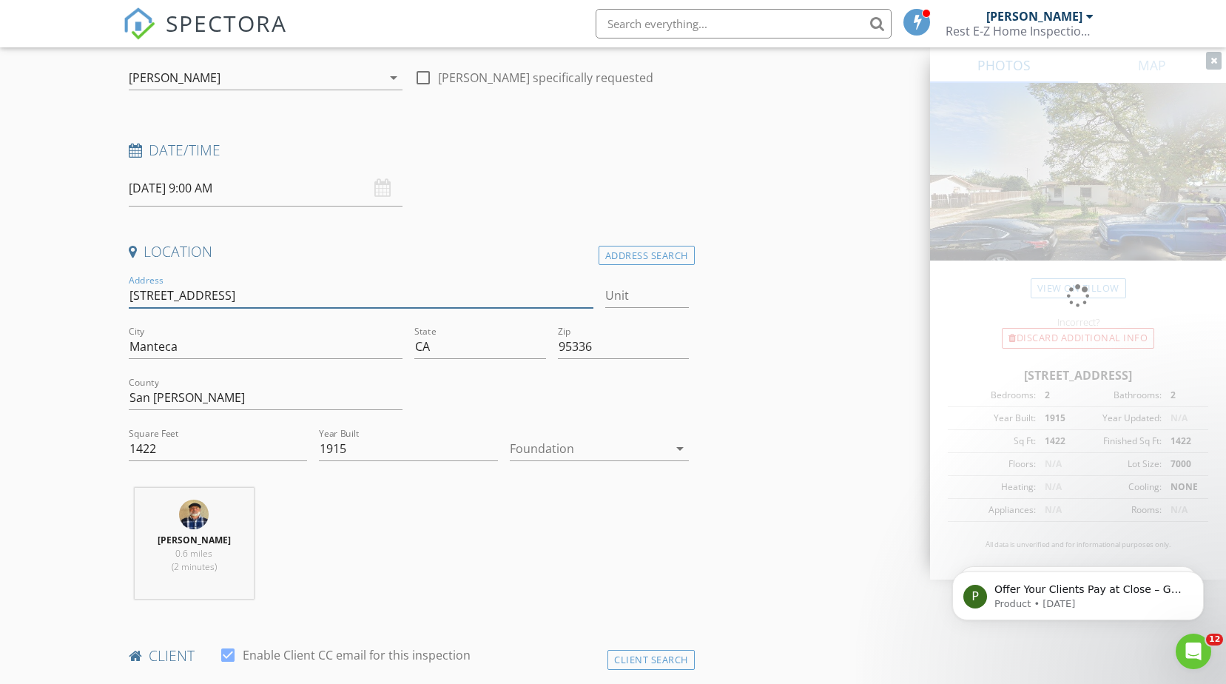
type input "2"
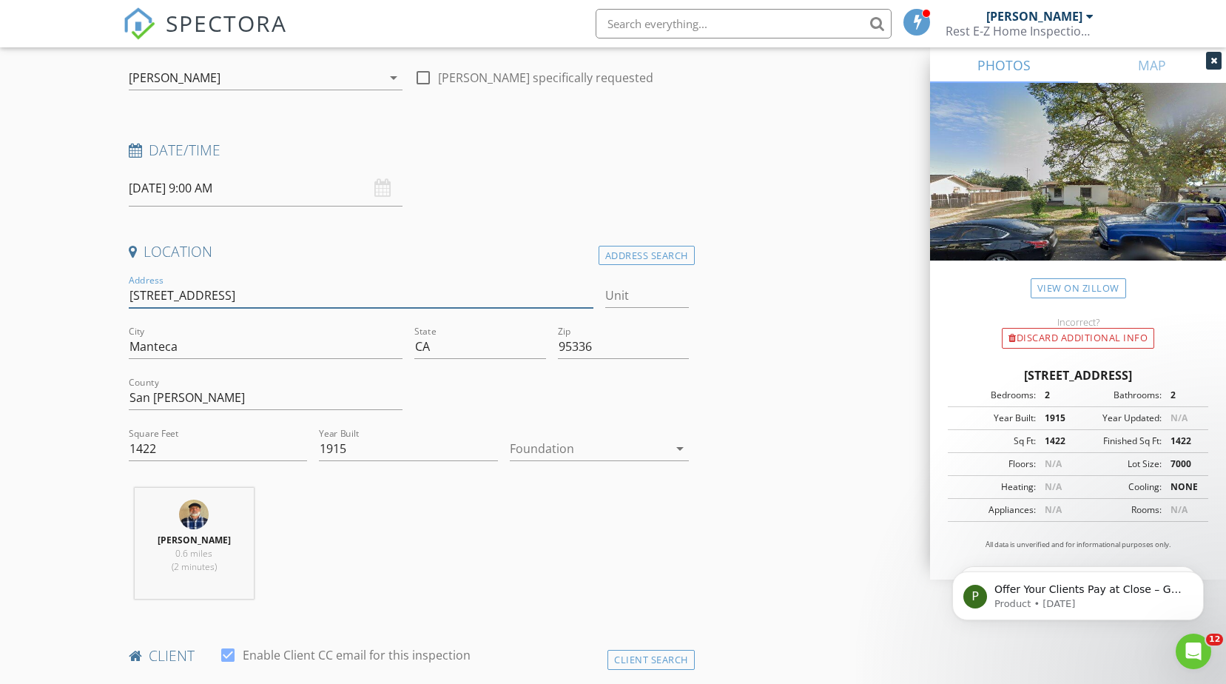
type input "340 & Poplar Ave"
type input "0"
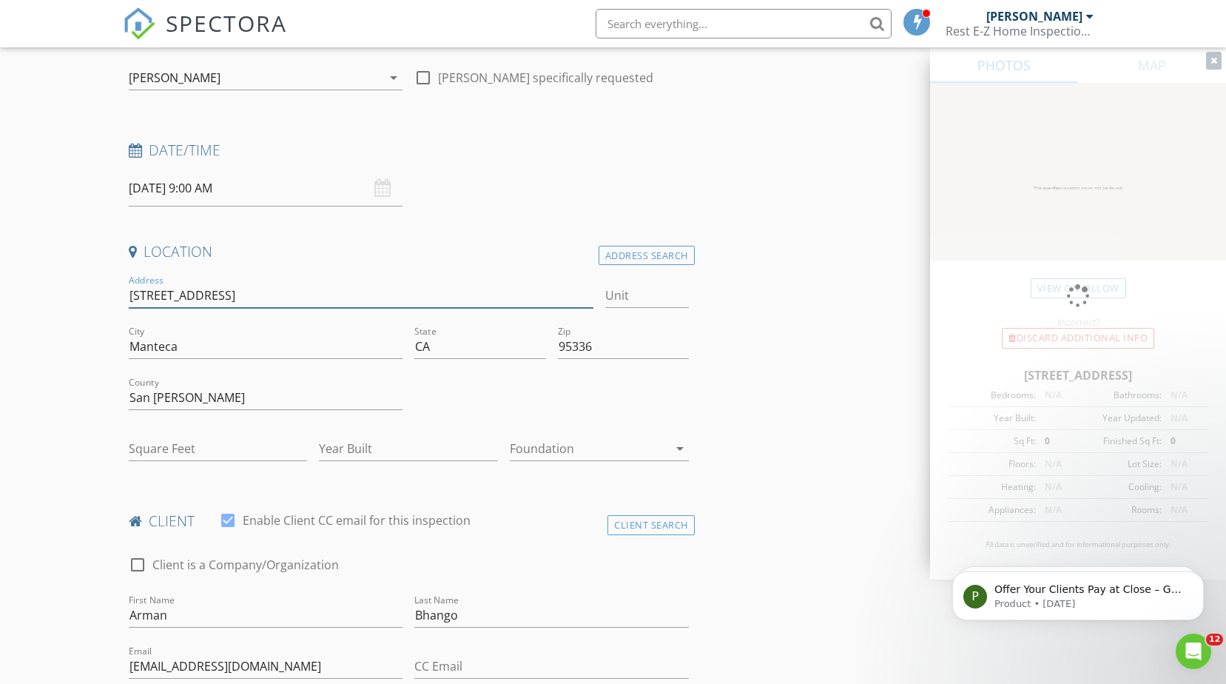
type input "0"
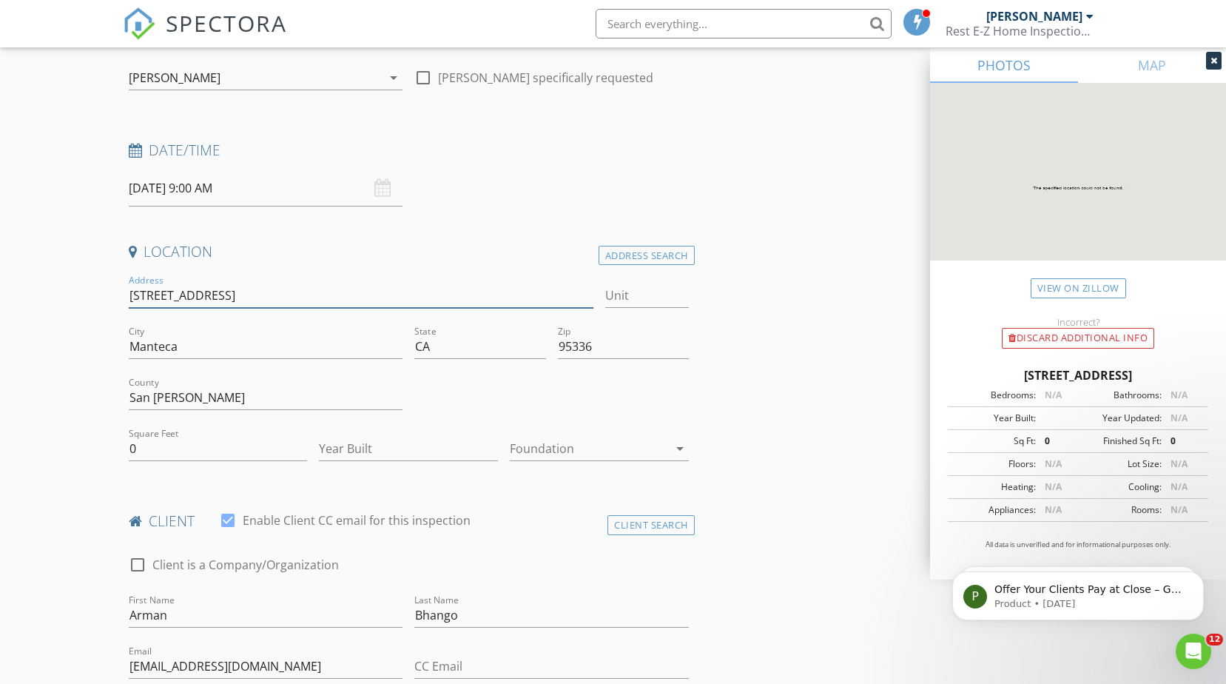
type input "340 & 340. Poplar Ave"
type input "340 & 340.5 Poplar Ave"
type input "0"
type input "340 & 340.5 Poplar Ave"
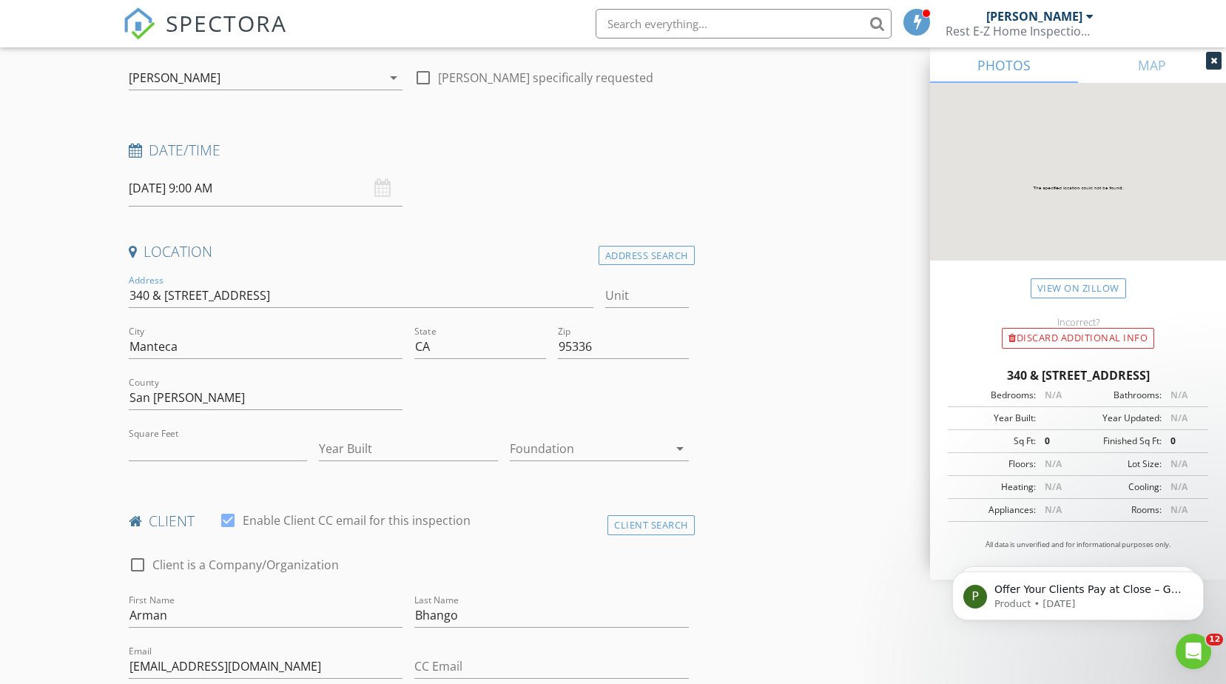
type input "0"
click at [192, 293] on input "340 & 340.5 Poplar Ave" at bounding box center [361, 295] width 465 height 24
type input "340 Poplar Ave"
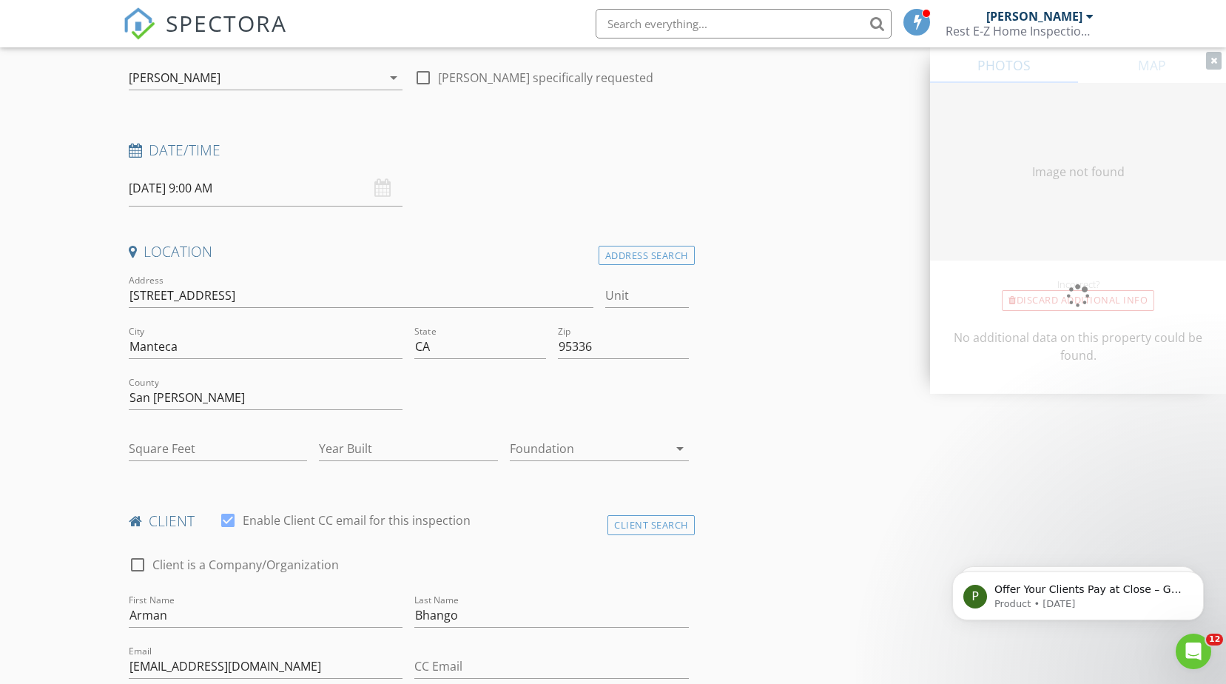
type input "1422"
type input "1915"
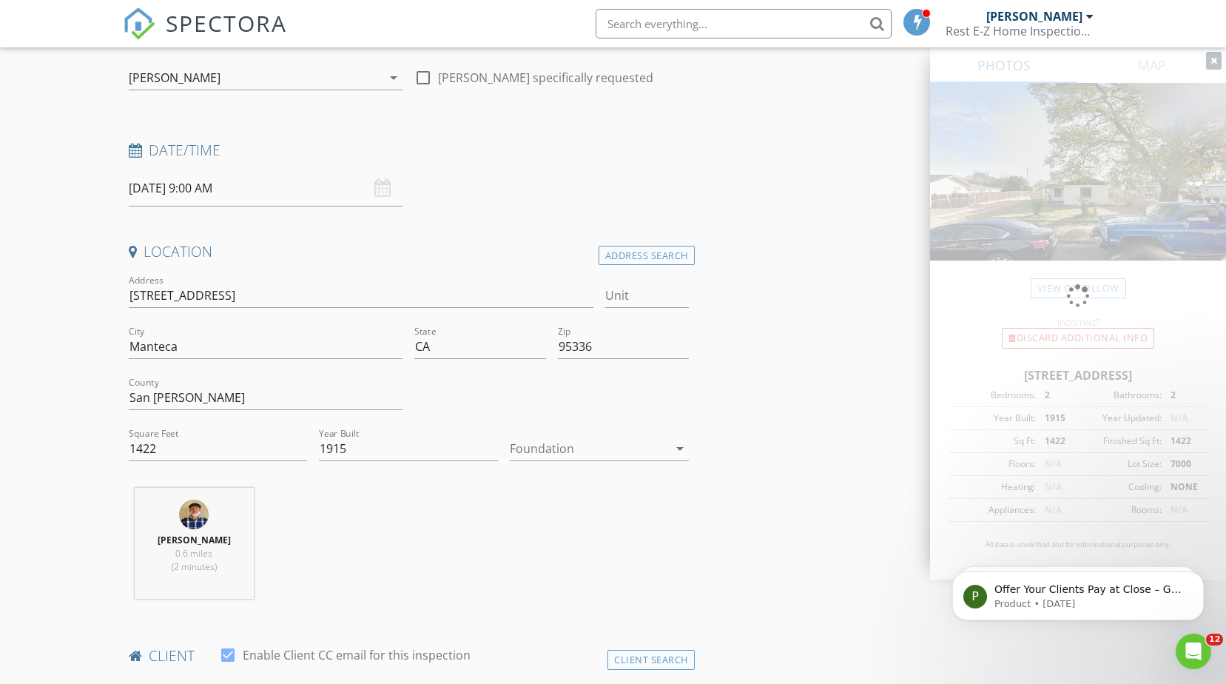
type input "2"
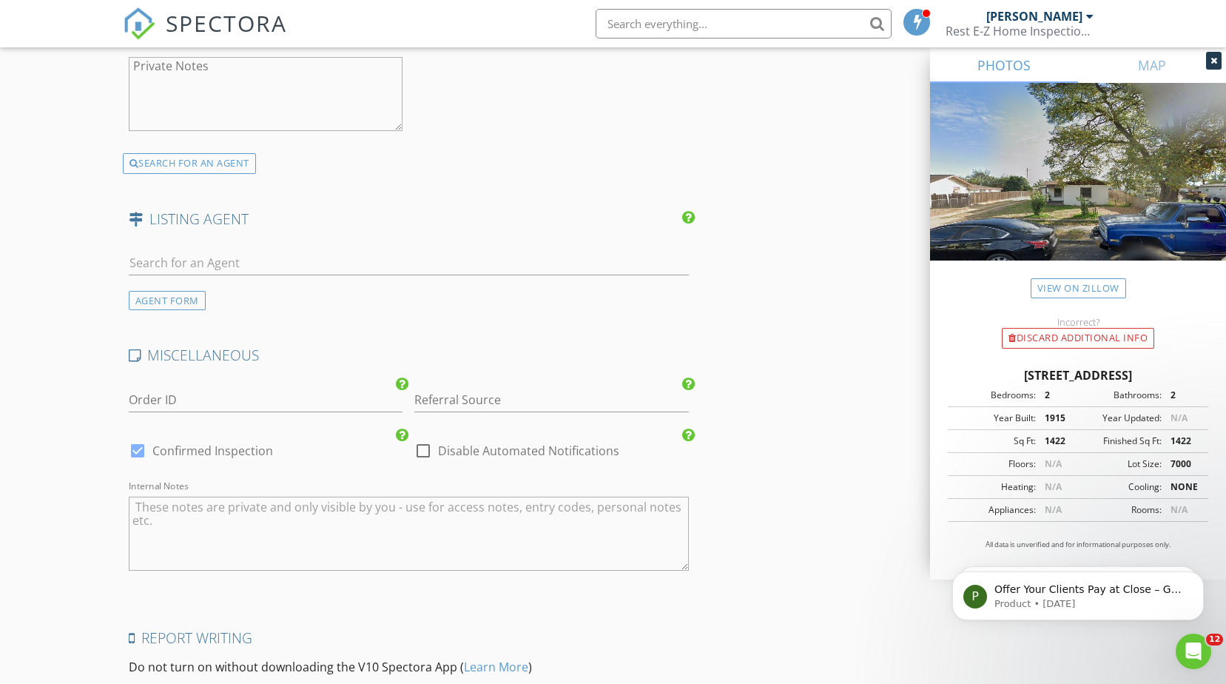
scroll to position [2462, 0]
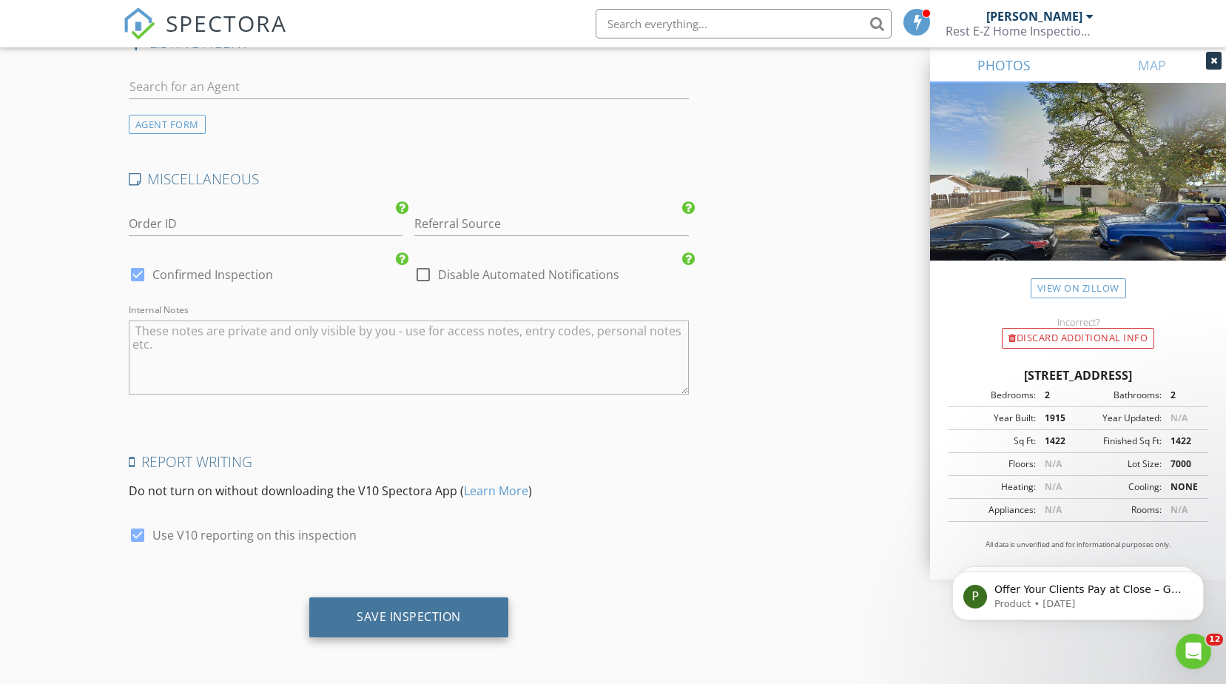
click at [445, 622] on div "Save Inspection" at bounding box center [409, 616] width 104 height 15
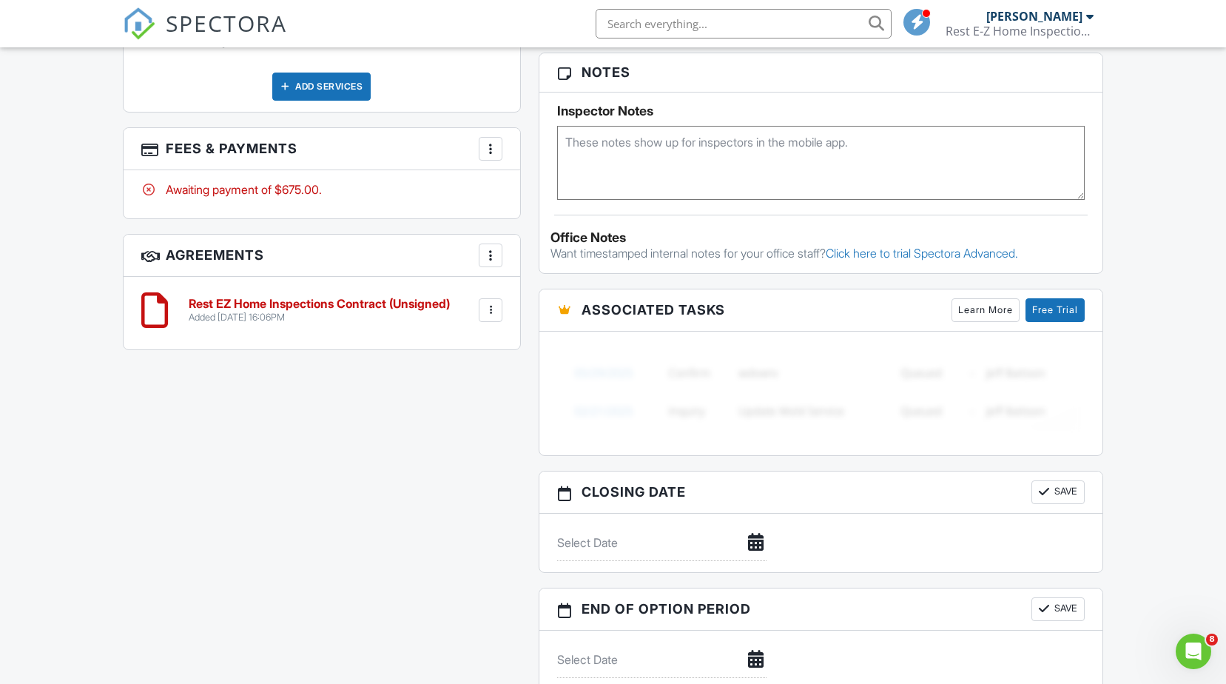
click at [674, 181] on textarea at bounding box center [821, 163] width 528 height 74
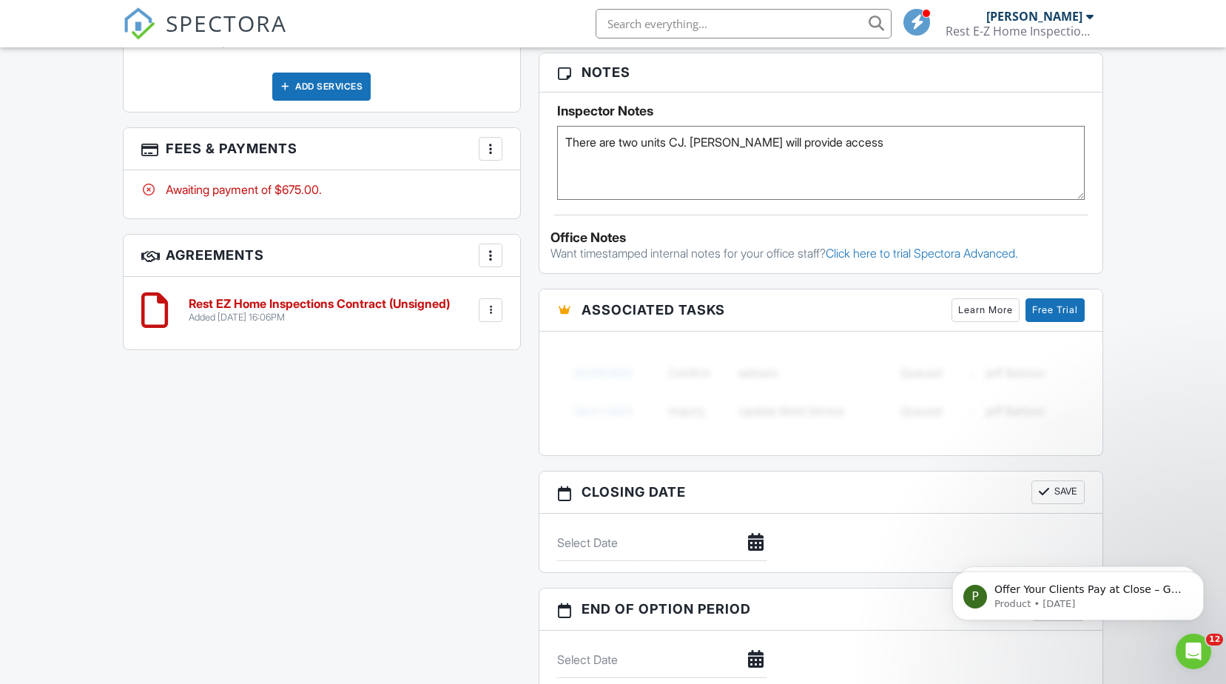
drag, startPoint x: 694, startPoint y: 142, endPoint x: 730, endPoint y: 175, distance: 49.2
click at [696, 144] on textarea "There are two units CJ. Steve will provide access" at bounding box center [821, 163] width 528 height 74
type textarea "There are two units CJ. Unit one 800sqft. Unit two 600sqft. Steve will provide …"
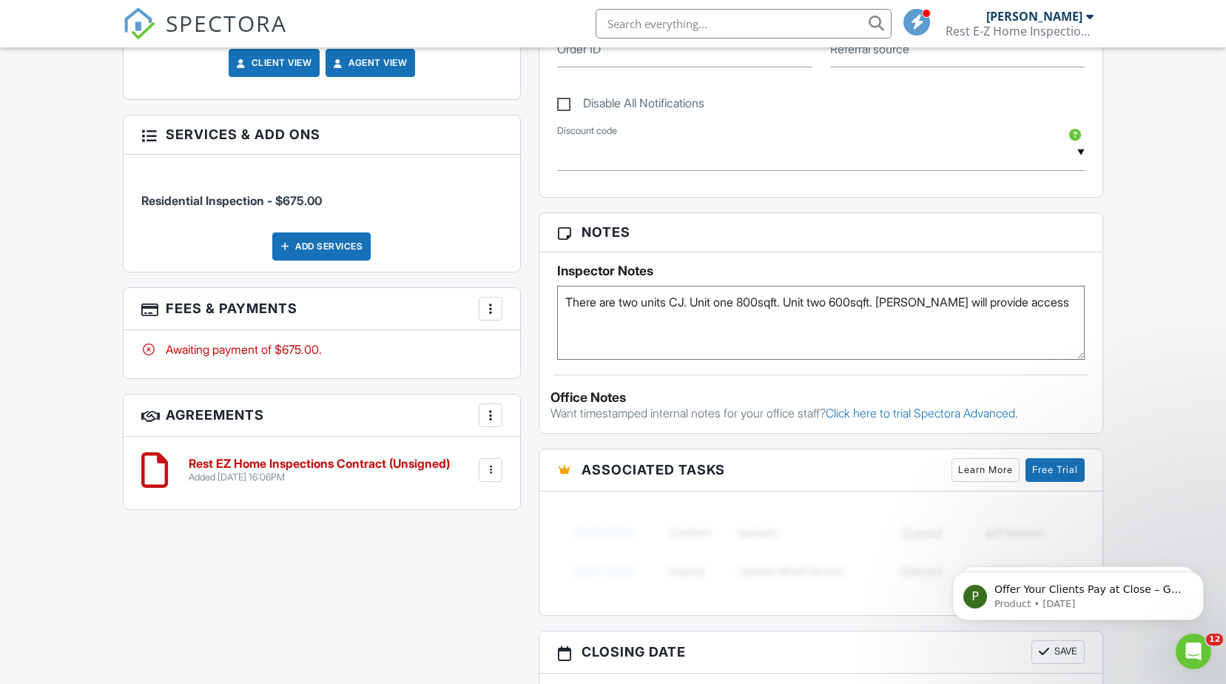
scroll to position [814, 0]
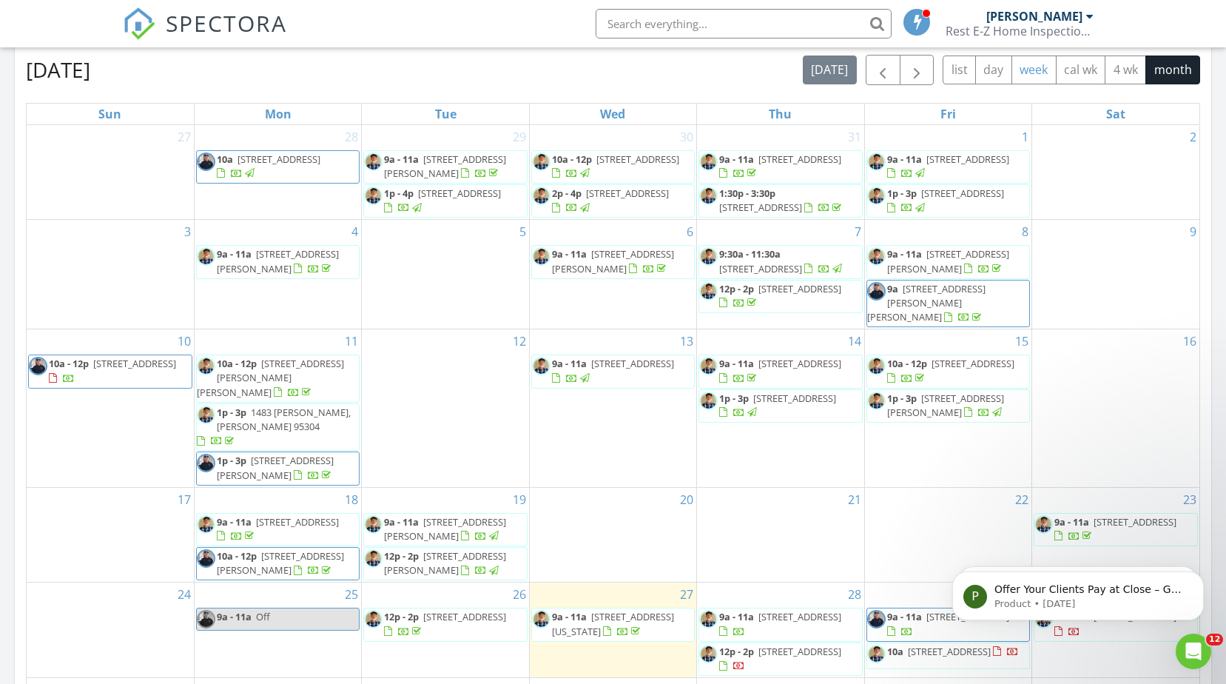
scroll to position [962, 0]
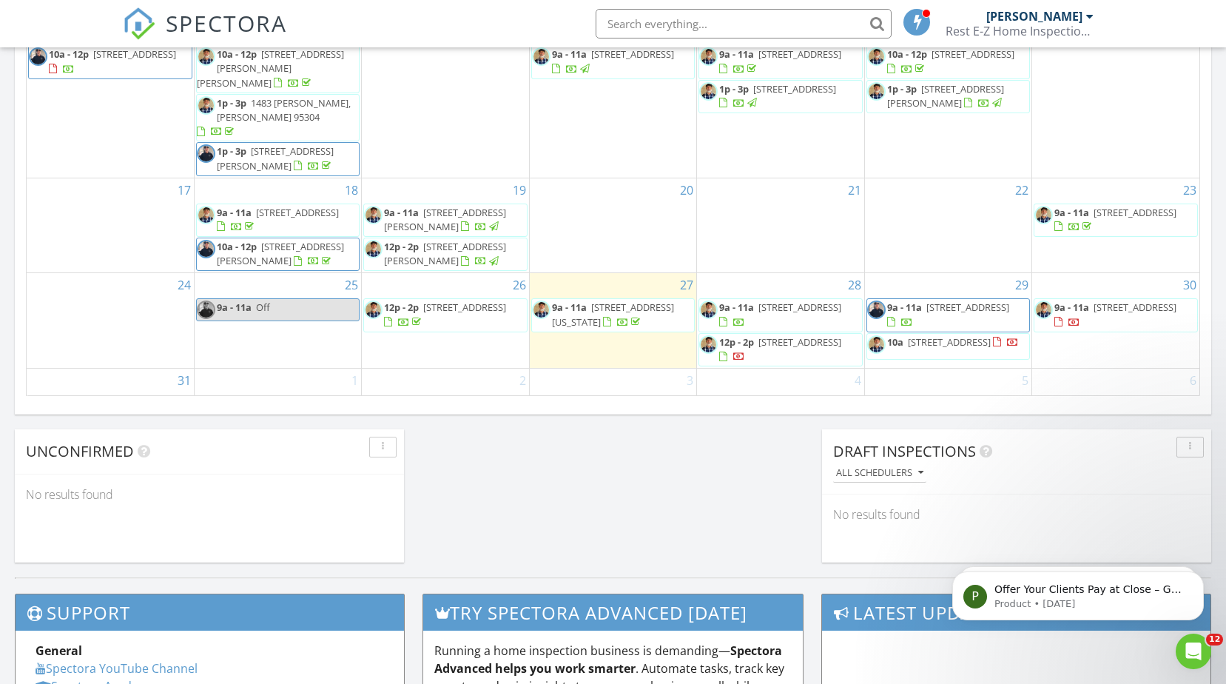
click at [957, 335] on span "[STREET_ADDRESS]" at bounding box center [949, 341] width 83 height 13
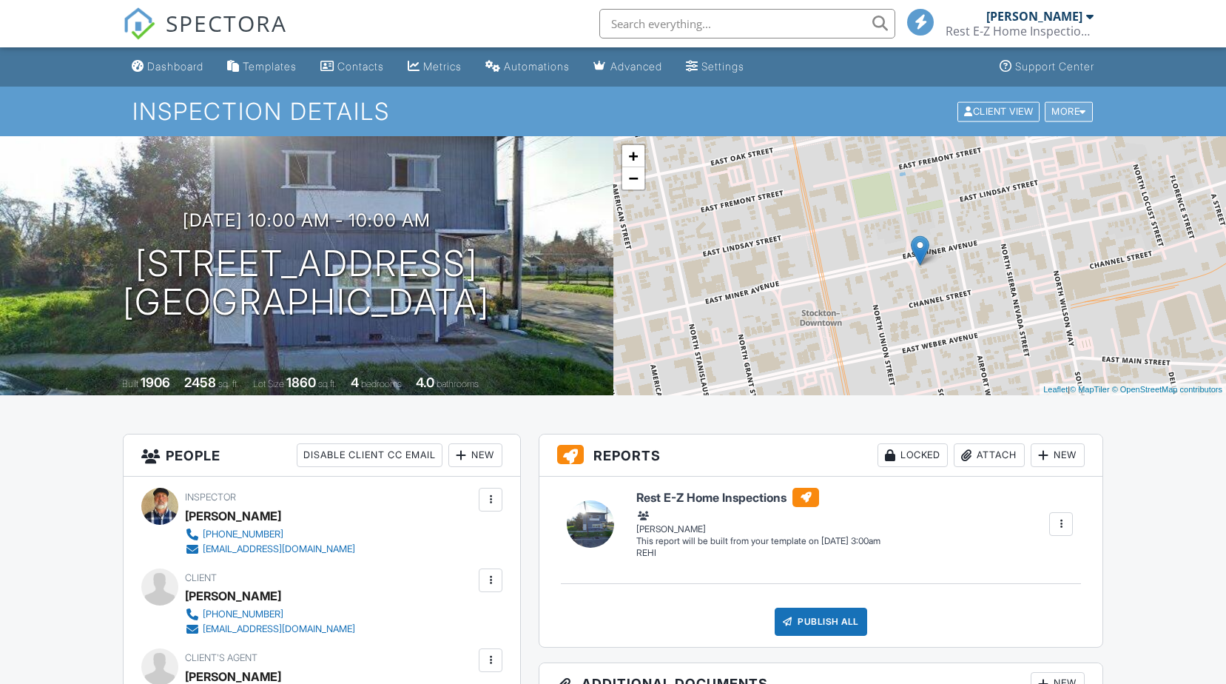
click at [1071, 109] on div "More" at bounding box center [1069, 111] width 48 height 20
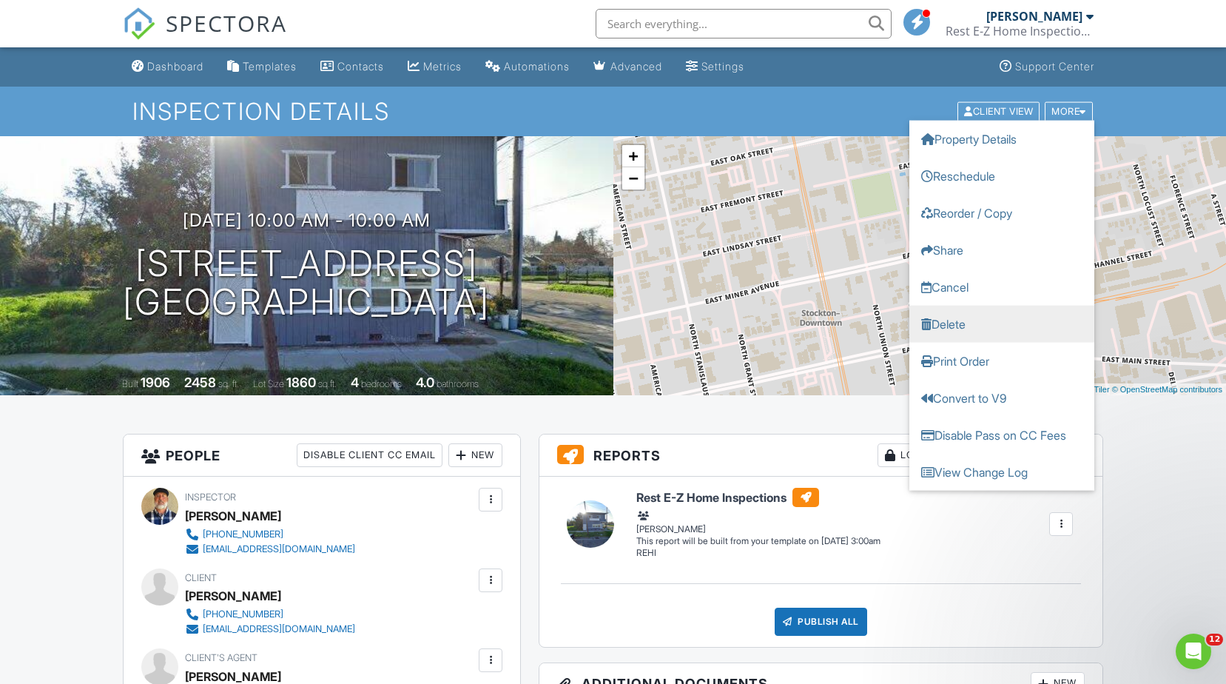
click at [961, 323] on link "Delete" at bounding box center [1001, 323] width 185 height 37
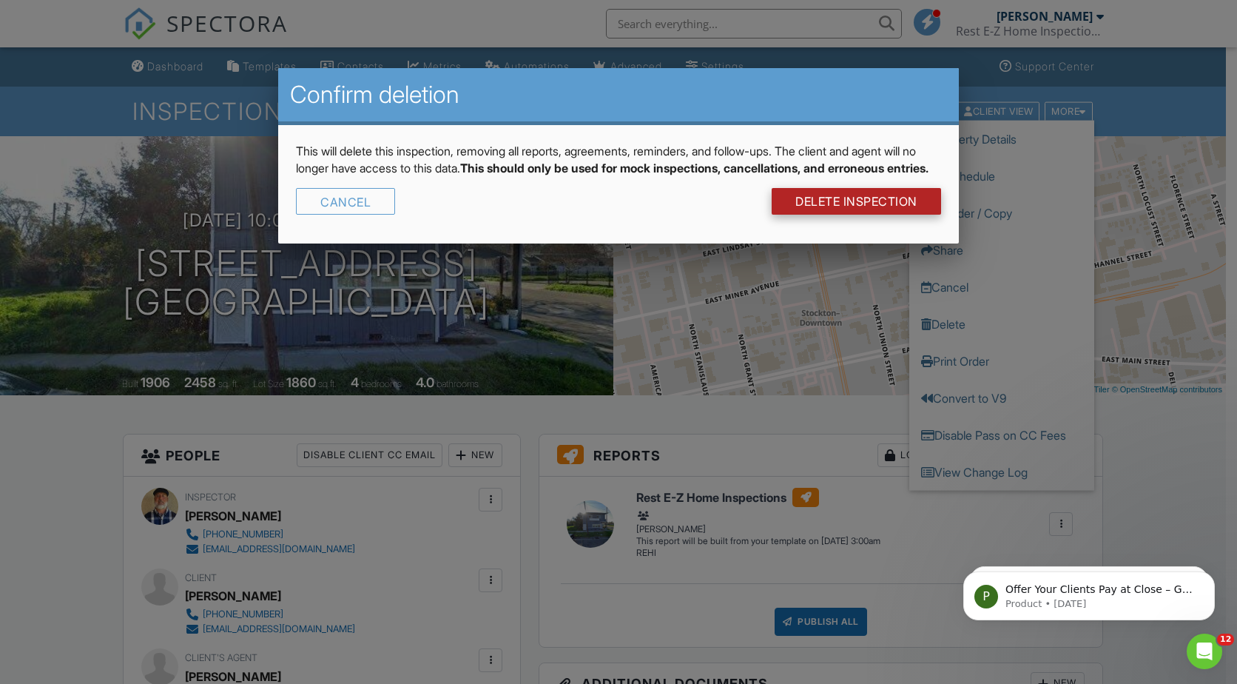
click at [872, 215] on link "DELETE Inspection" at bounding box center [856, 201] width 169 height 27
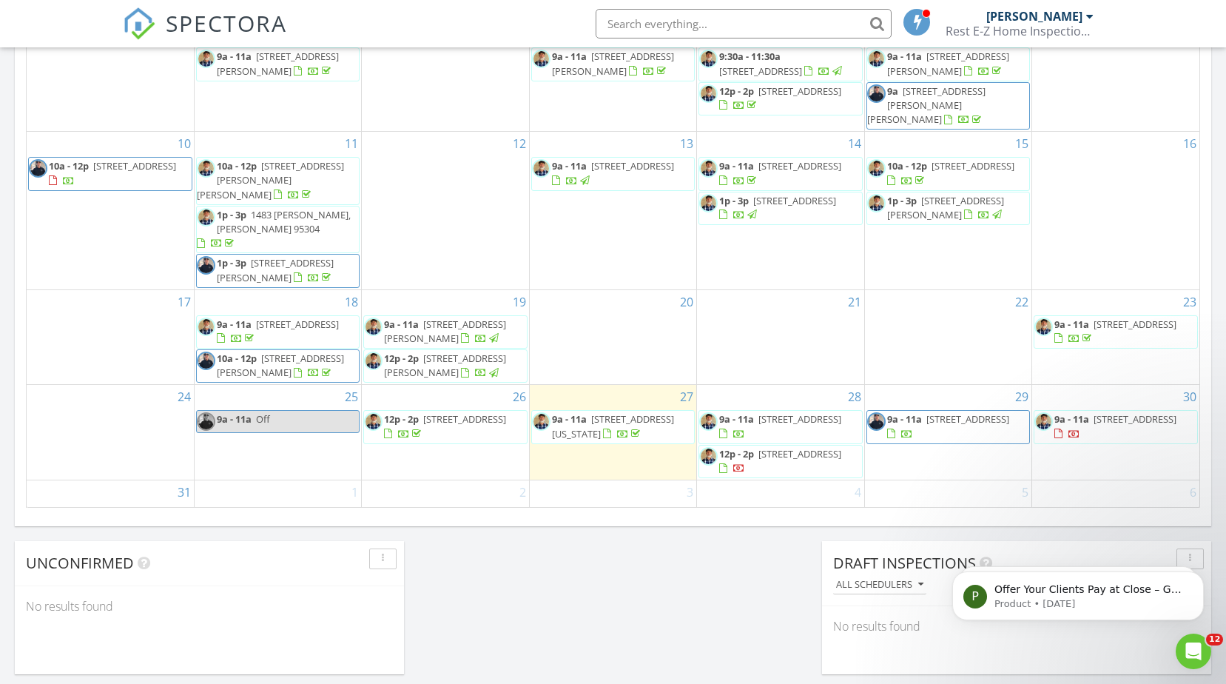
scroll to position [814, 0]
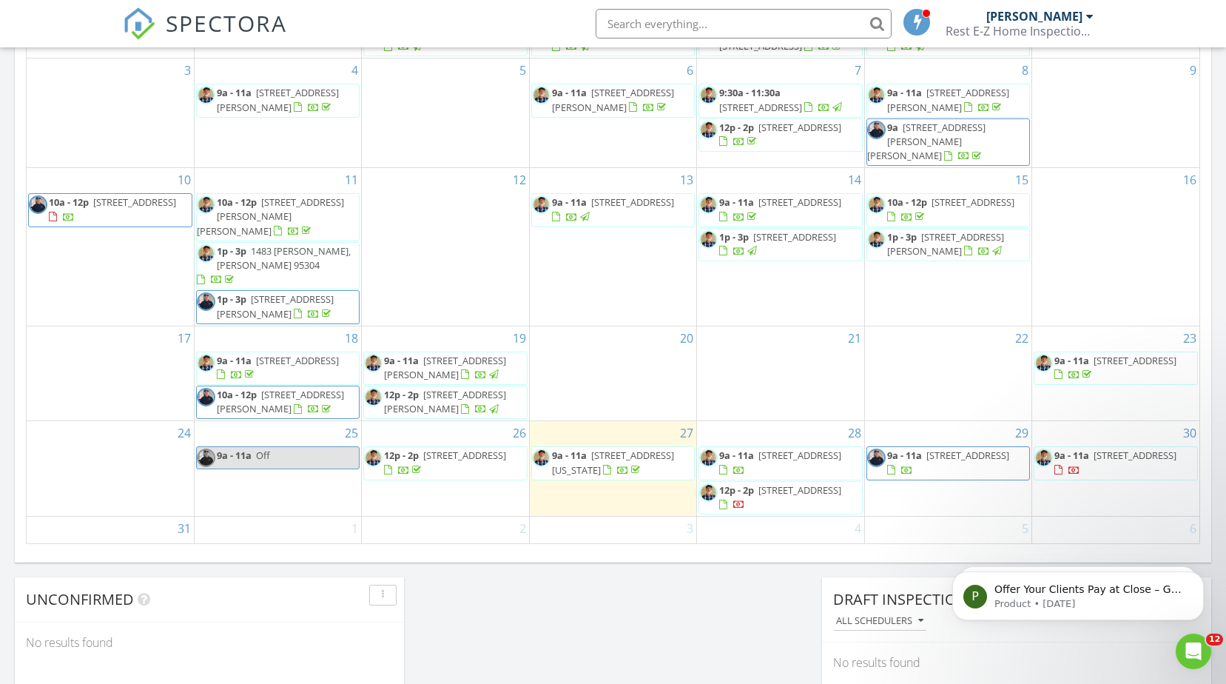
click at [913, 464] on div at bounding box center [900, 471] width 26 height 14
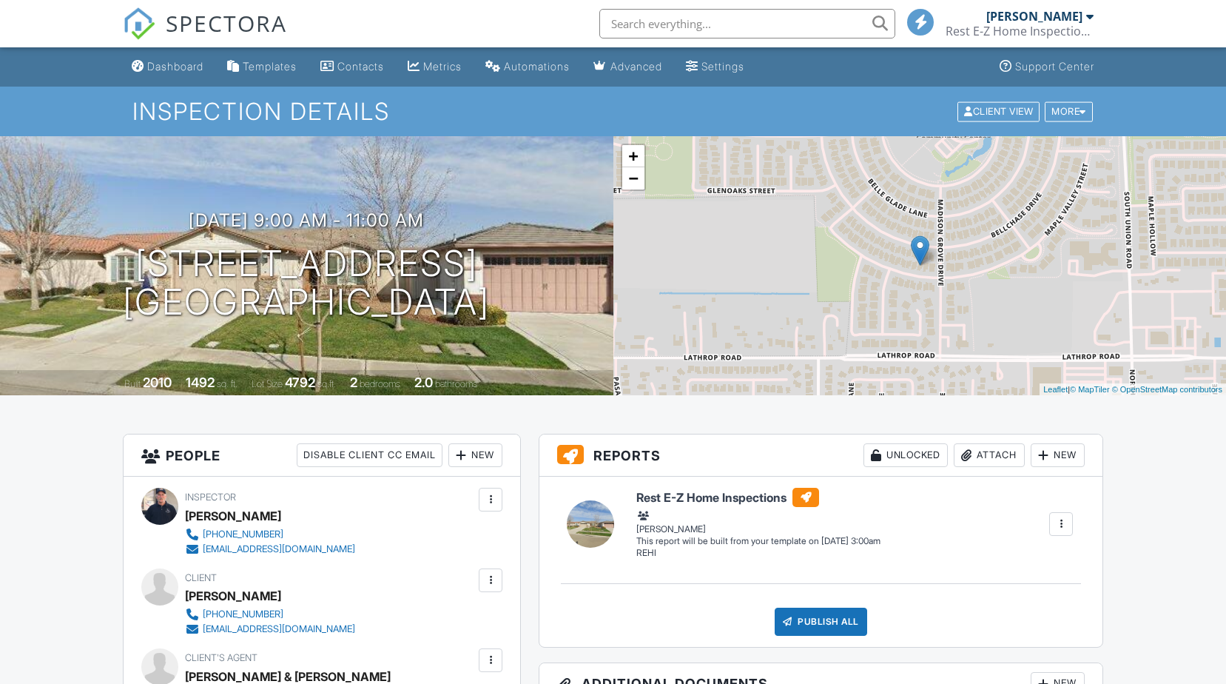
click at [490, 496] on div at bounding box center [490, 499] width 15 height 15
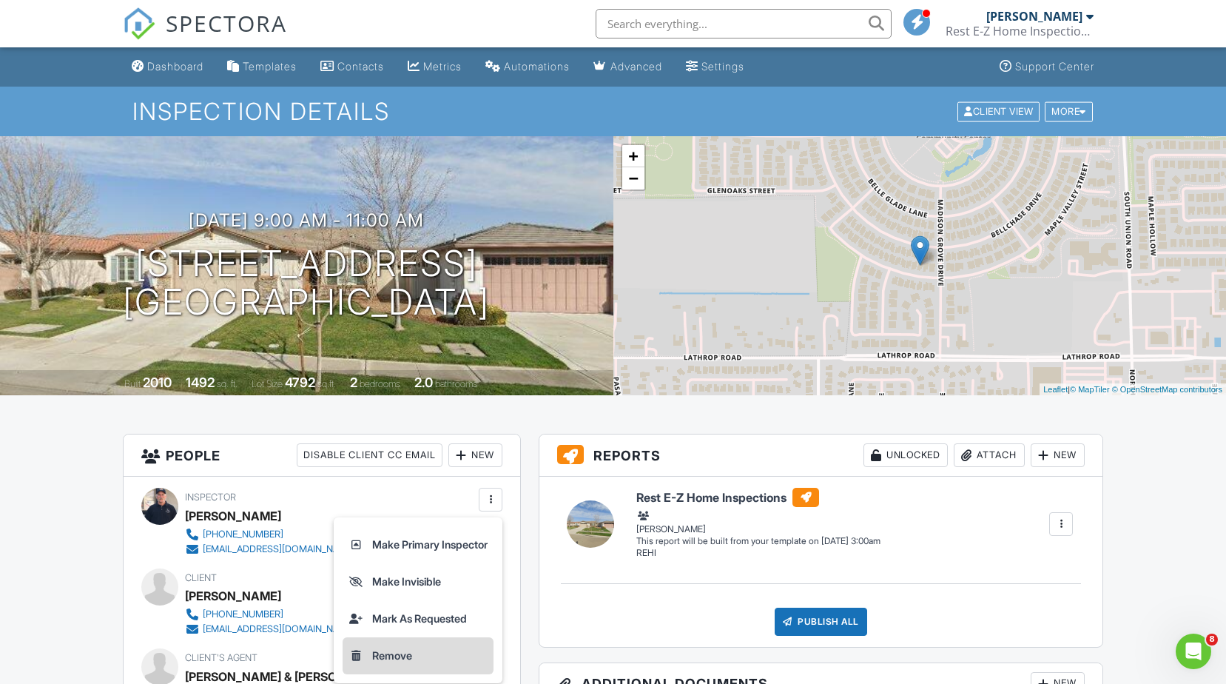
click at [398, 653] on li "Remove" at bounding box center [418, 655] width 151 height 37
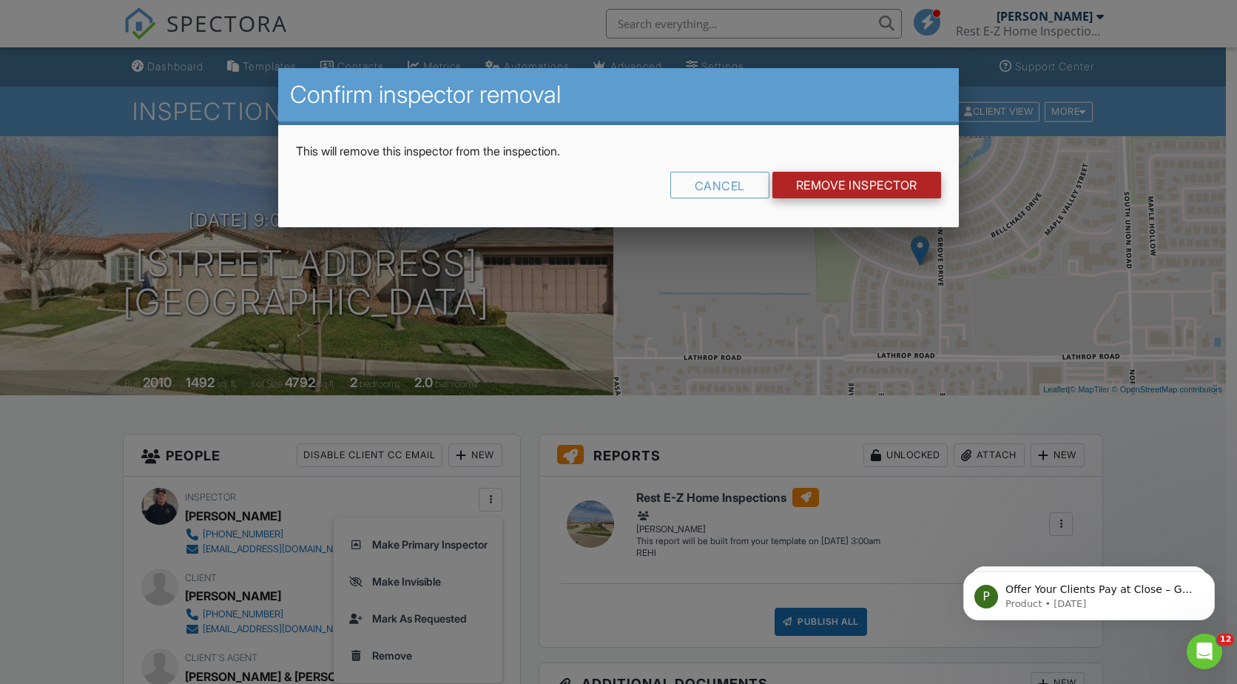
click at [841, 184] on input "Remove Inspector" at bounding box center [857, 185] width 169 height 27
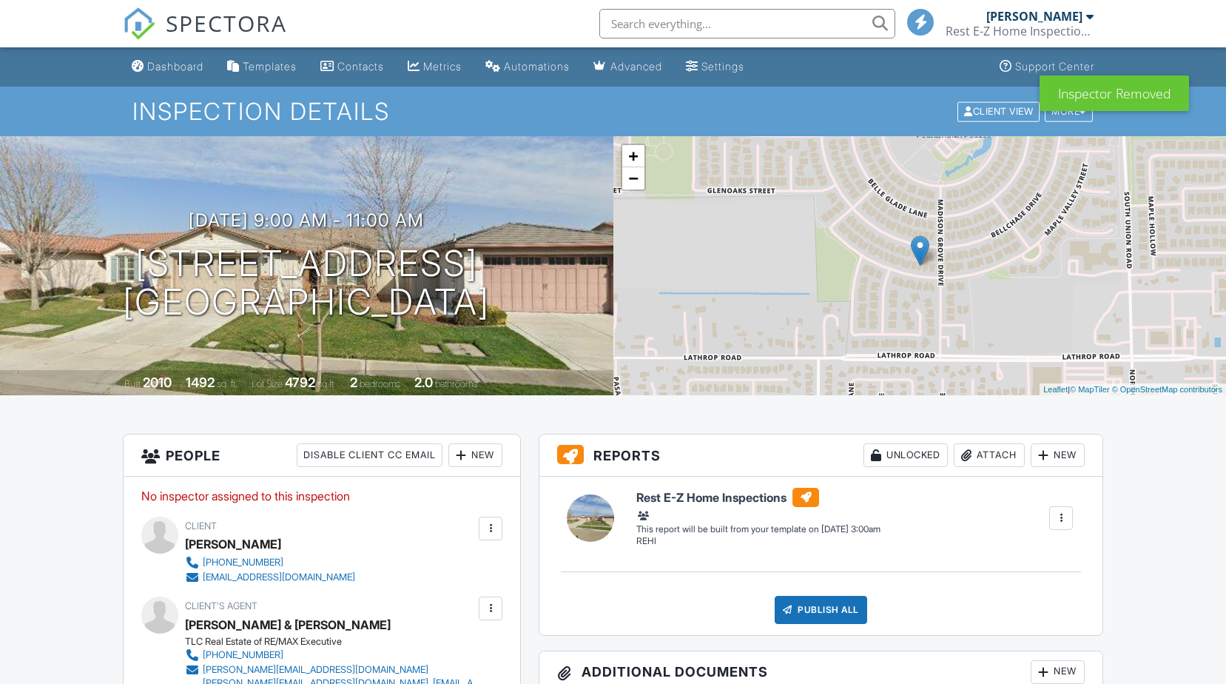
click at [478, 454] on div "New" at bounding box center [475, 455] width 54 height 24
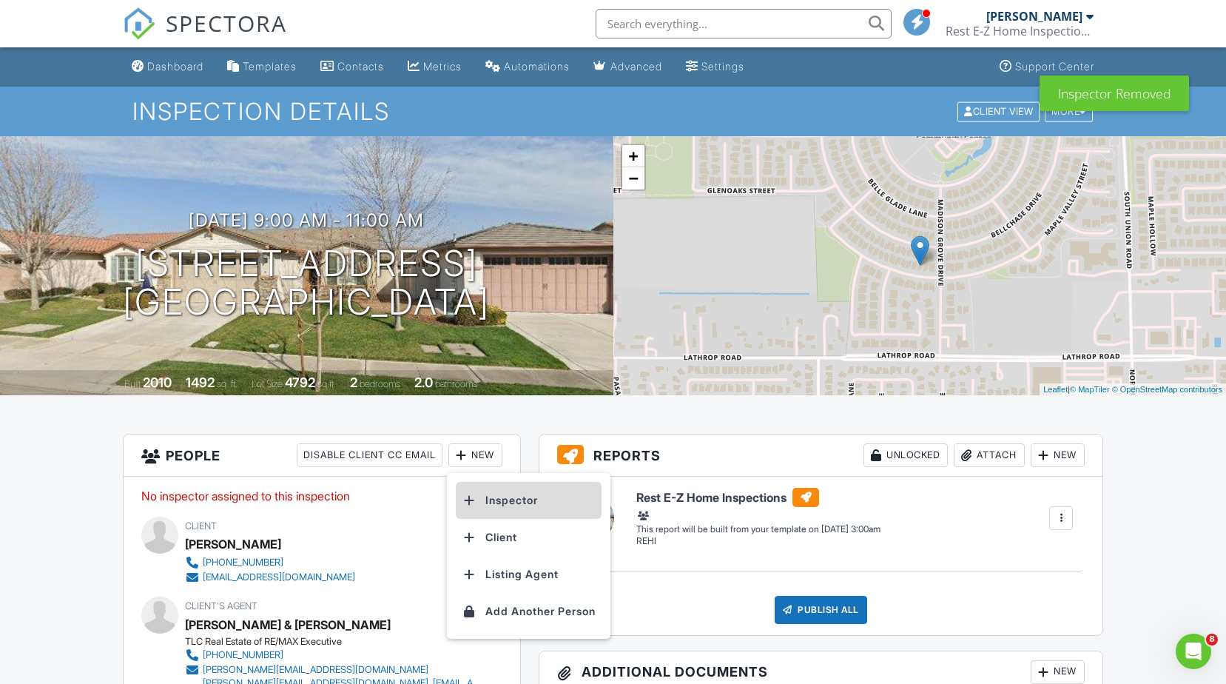
click at [497, 502] on li "Inspector" at bounding box center [529, 500] width 146 height 37
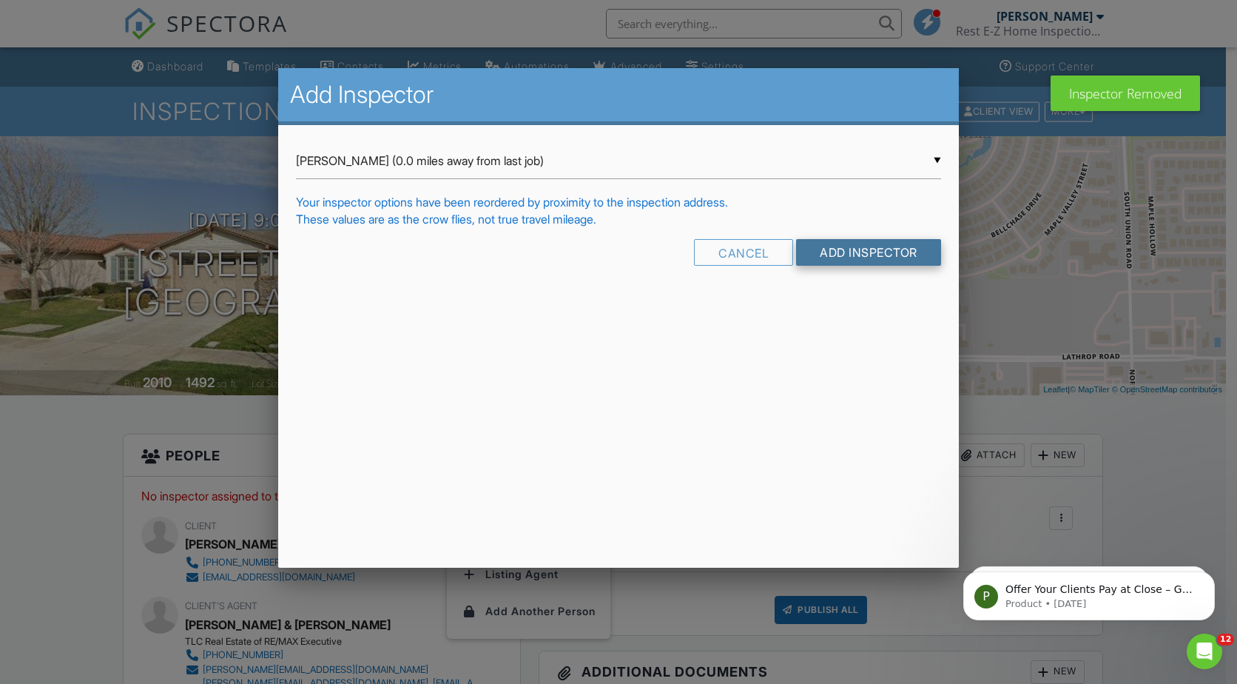
click at [835, 252] on input "Add Inspector" at bounding box center [868, 252] width 145 height 27
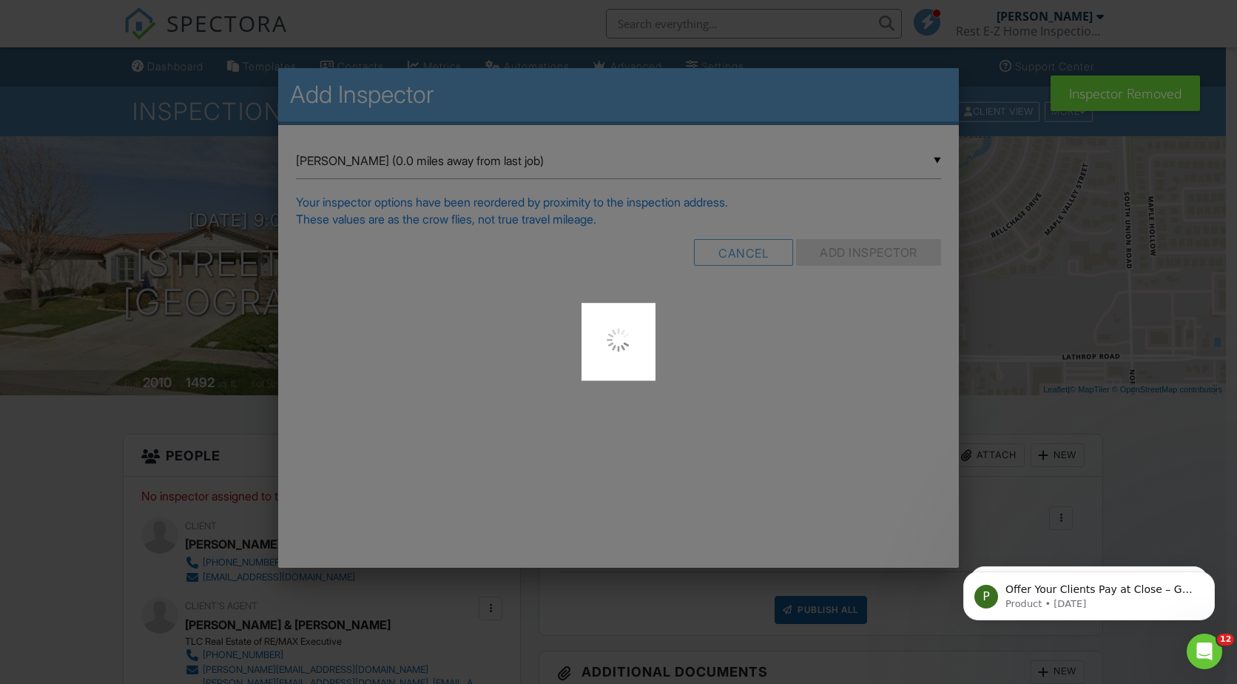
click at [935, 158] on div at bounding box center [618, 342] width 1237 height 684
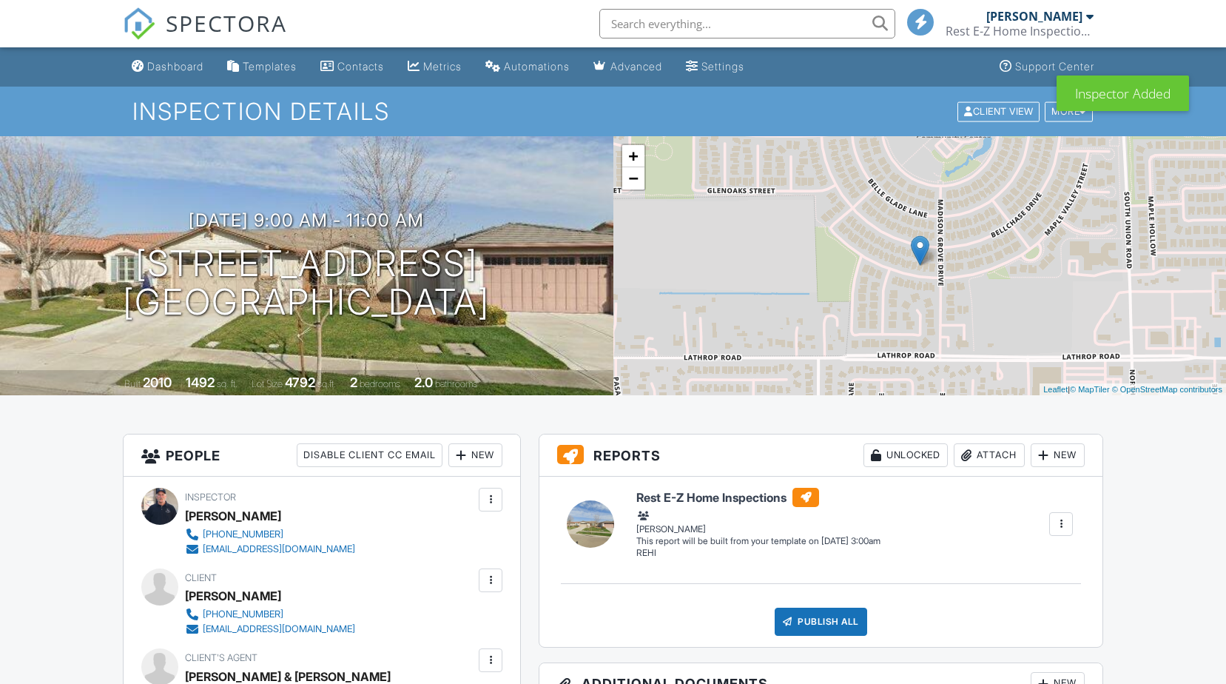
click at [488, 497] on div at bounding box center [490, 499] width 15 height 15
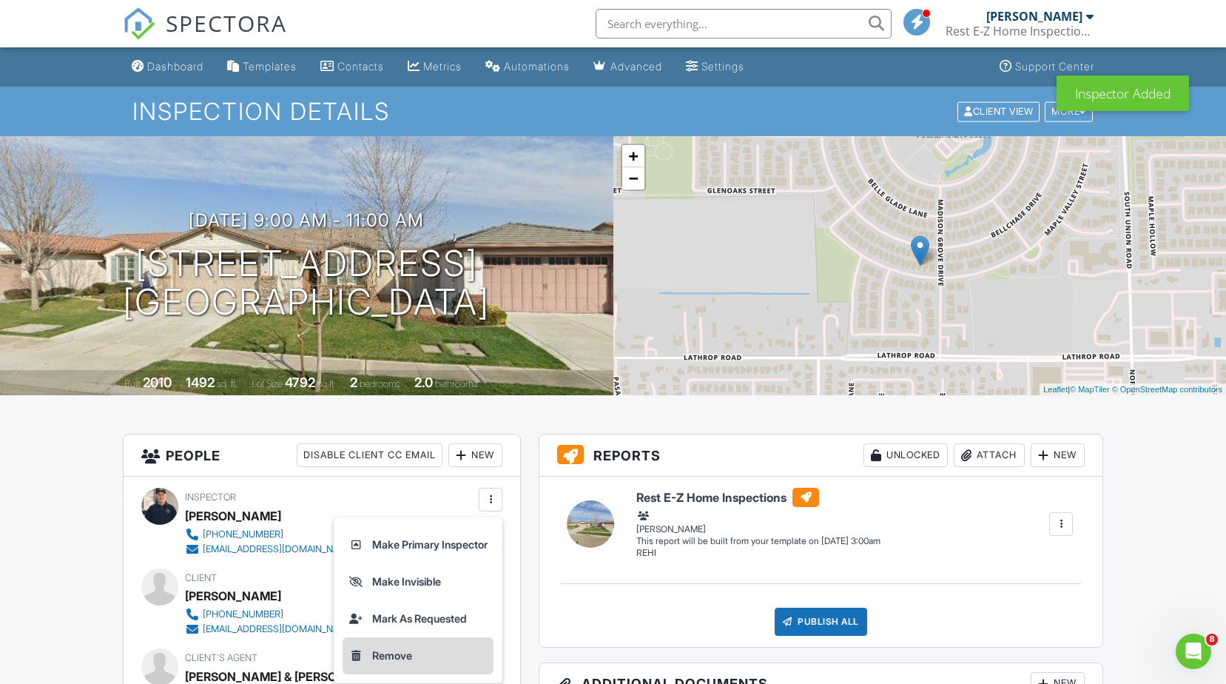
click at [375, 652] on li "Remove" at bounding box center [418, 655] width 151 height 37
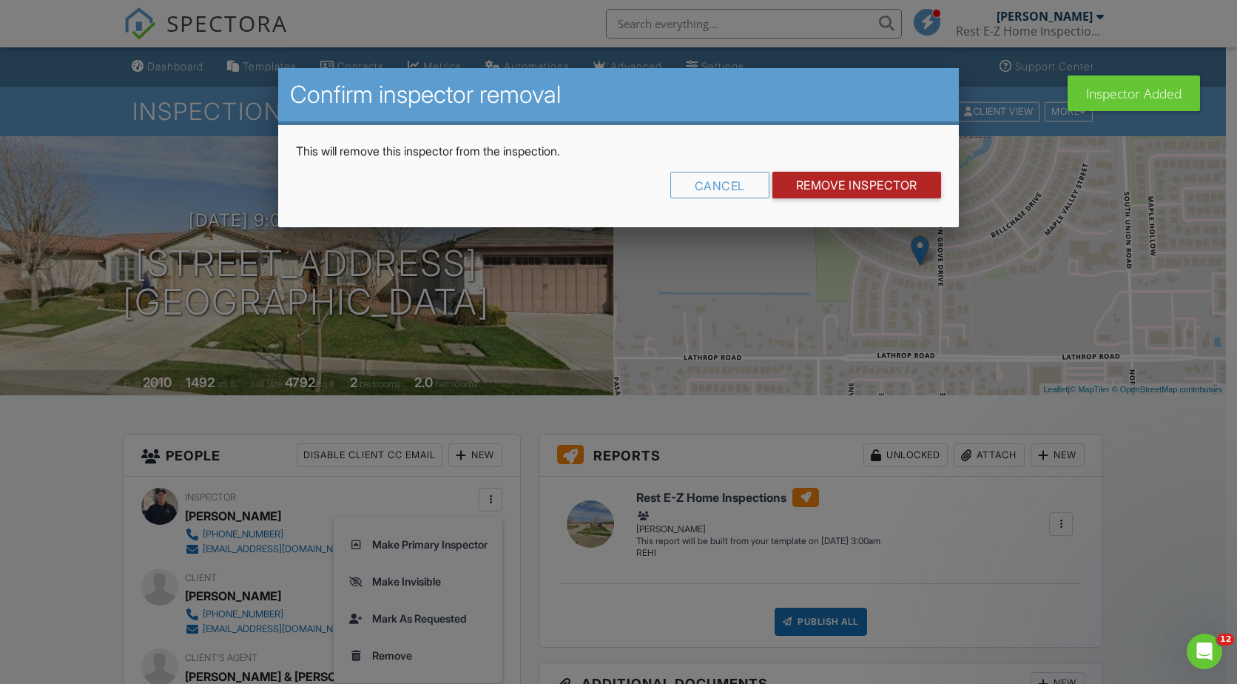
drag, startPoint x: 858, startPoint y: 184, endPoint x: 836, endPoint y: 197, distance: 25.9
click at [858, 184] on input "Remove Inspector" at bounding box center [857, 185] width 169 height 27
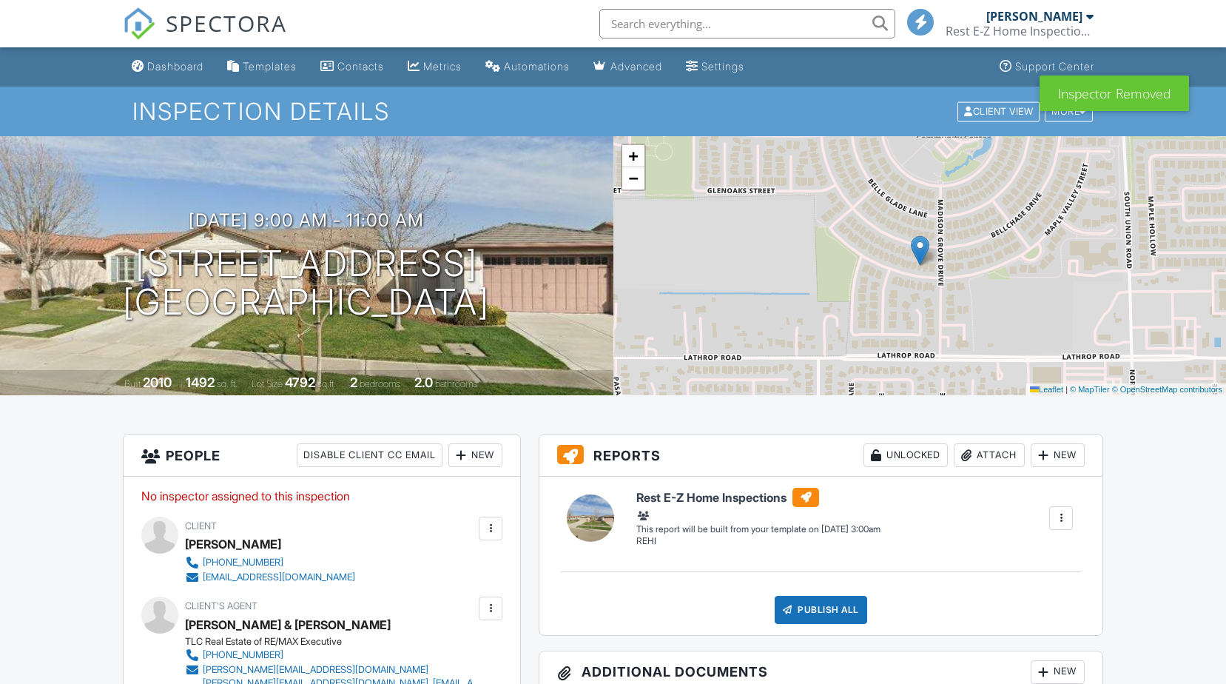
click at [477, 452] on div "New" at bounding box center [475, 455] width 54 height 24
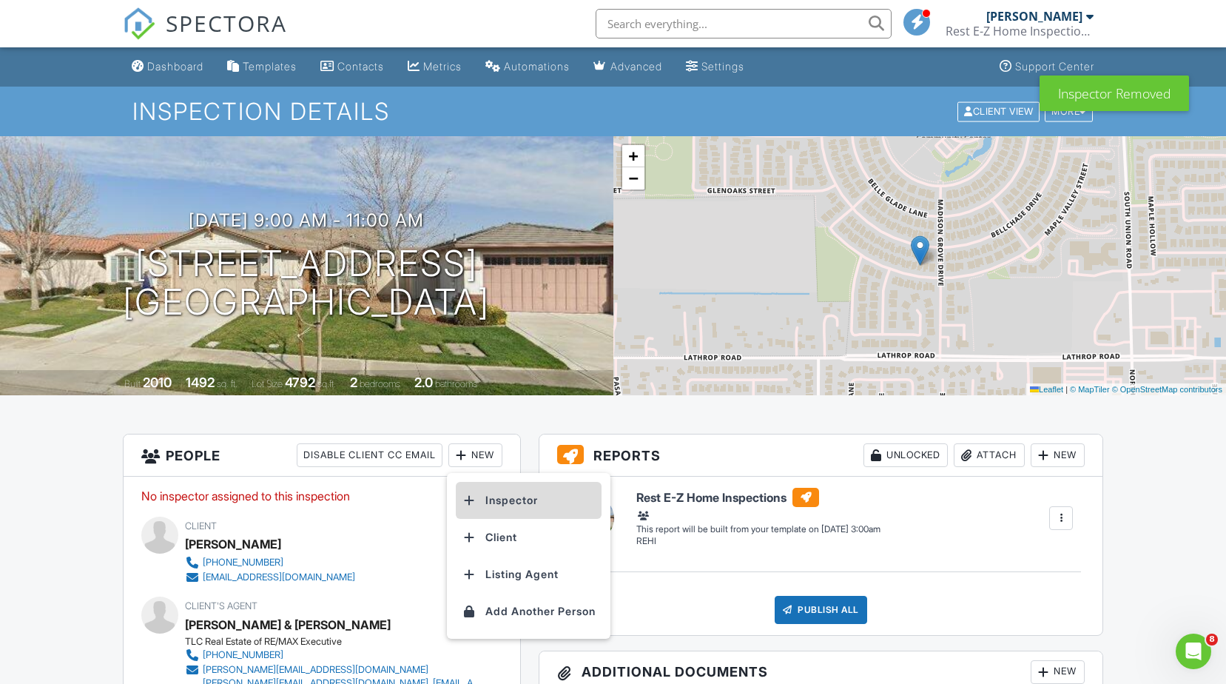
click at [531, 497] on li "Inspector" at bounding box center [529, 500] width 146 height 37
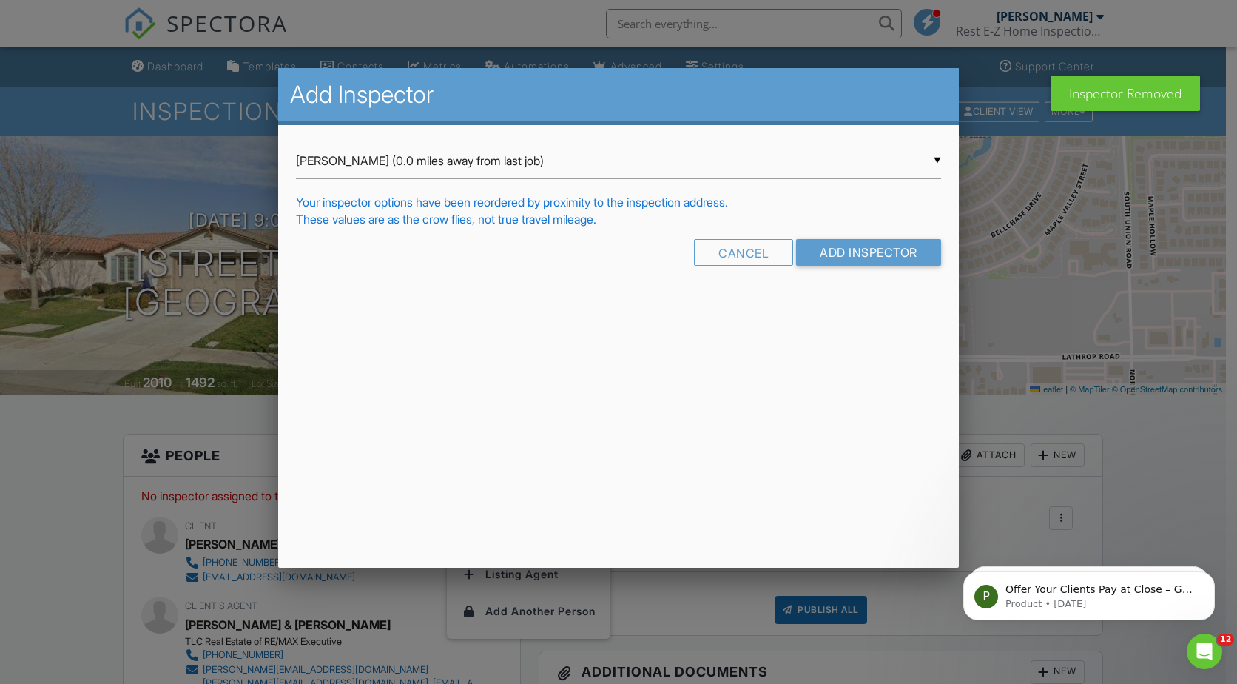
click at [935, 158] on div "▼ Don Searcy (0.0 miles away from last job) Don Searcy (0.0 miles away from las…" at bounding box center [618, 161] width 645 height 36
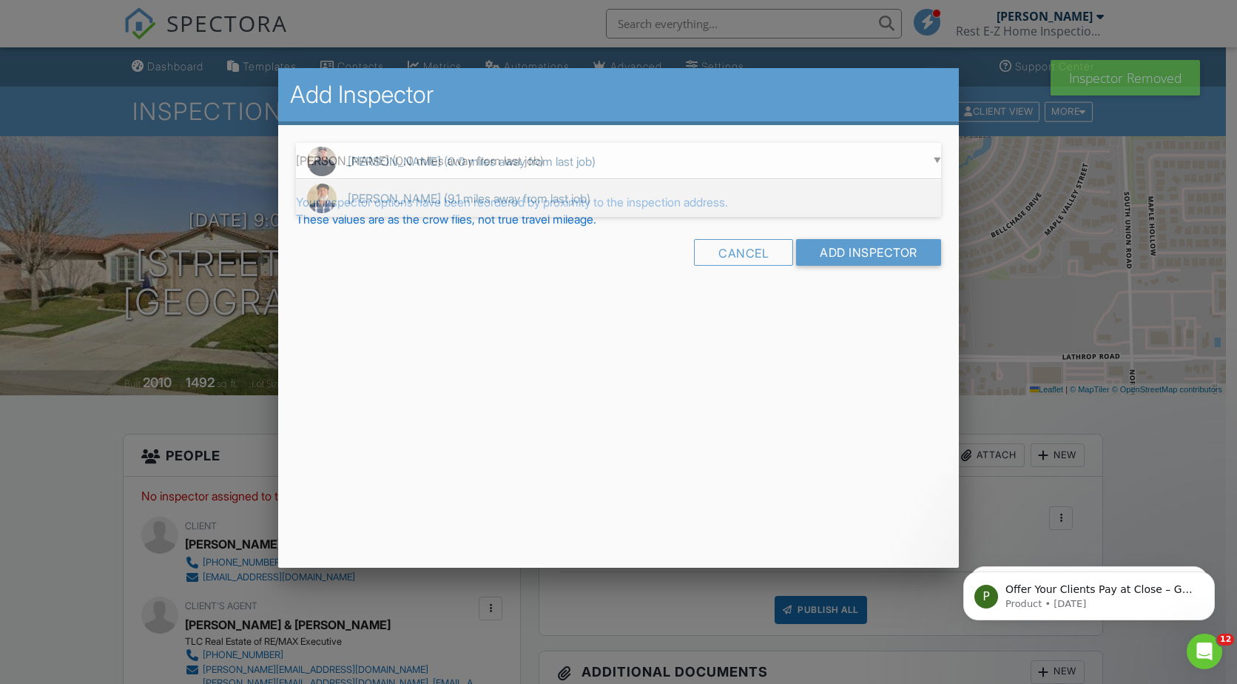
click at [497, 200] on span "Charles Cilibrasi (9.1 miles away from last job)" at bounding box center [618, 198] width 645 height 37
type input "Charles Cilibrasi (9.1 miles away from last job)"
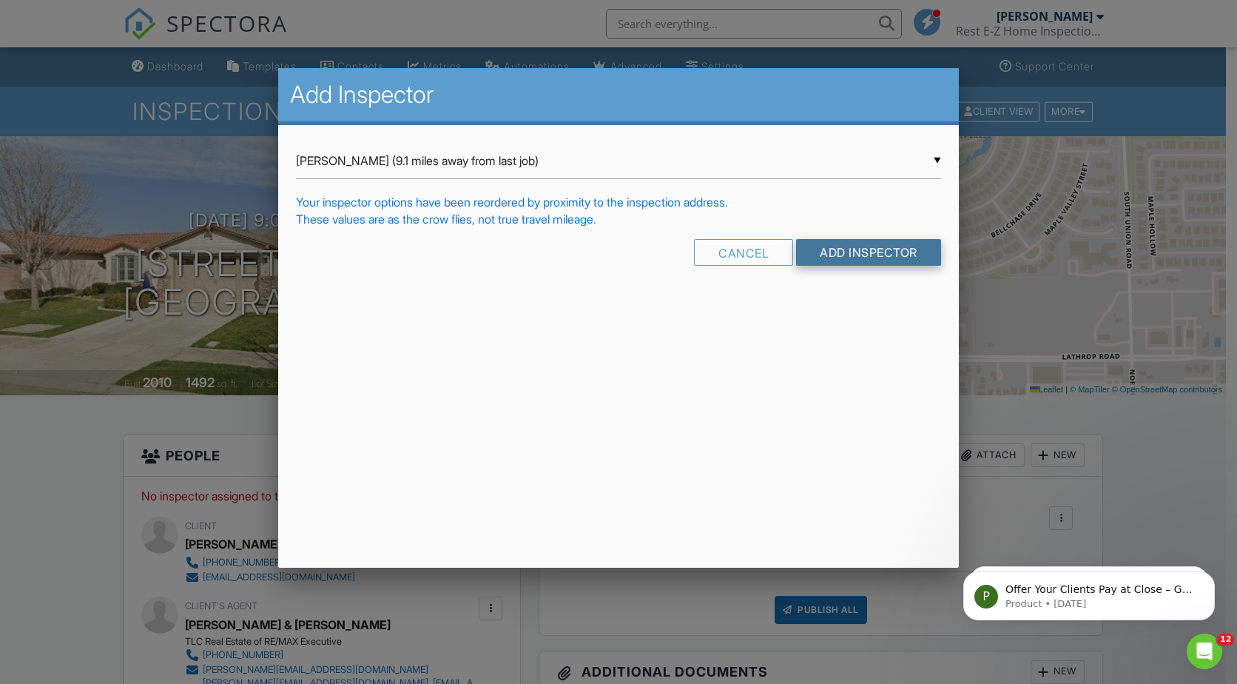
drag, startPoint x: 889, startPoint y: 253, endPoint x: 865, endPoint y: 269, distance: 28.7
click at [888, 253] on input "Add Inspector" at bounding box center [868, 252] width 145 height 27
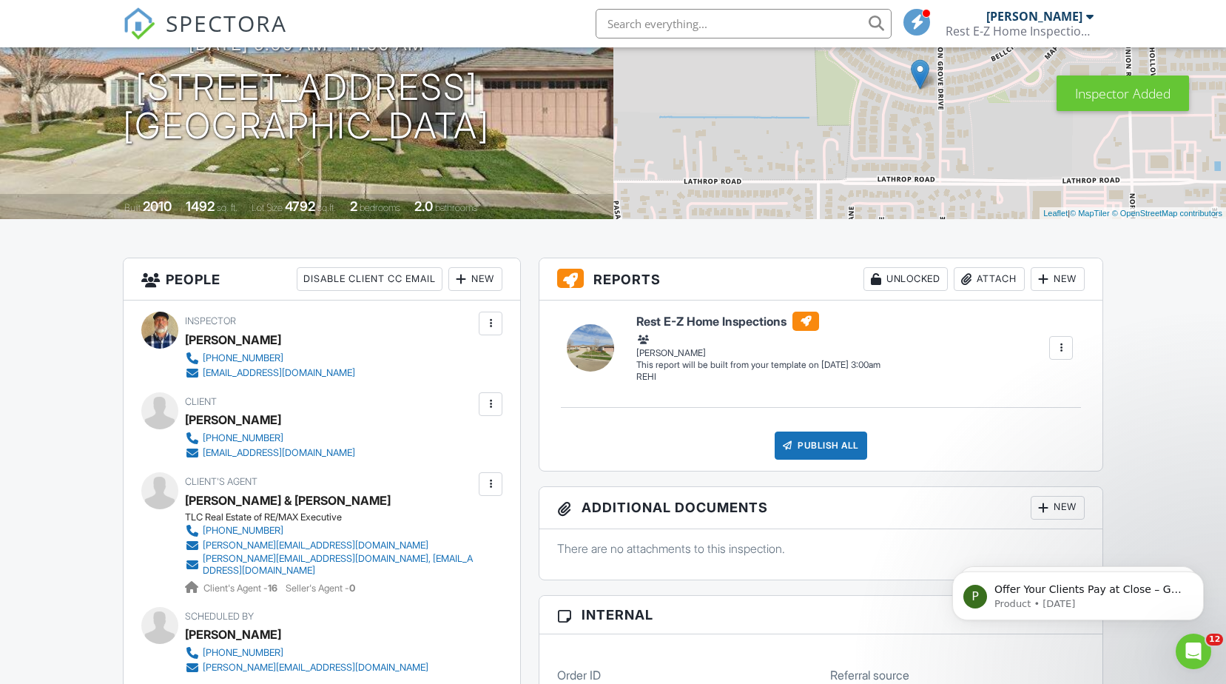
scroll to position [222, 0]
